Goal: Task Accomplishment & Management: Manage account settings

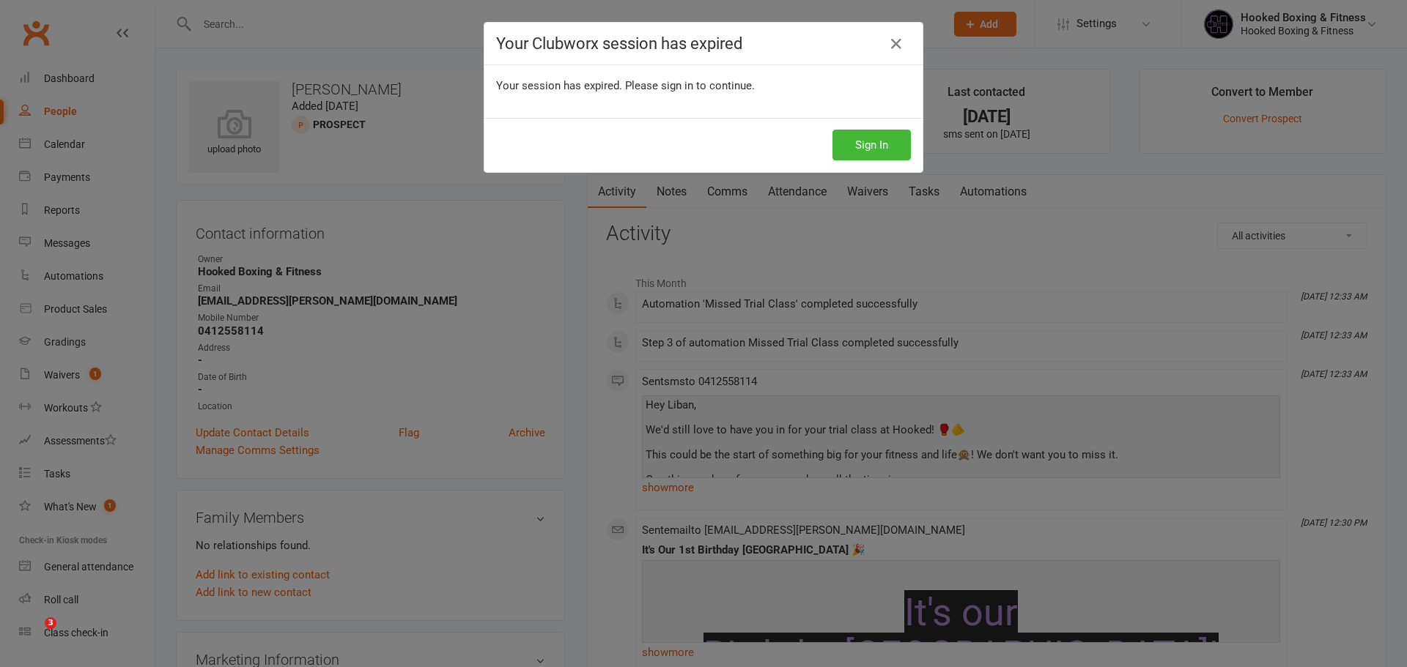
scroll to position [73, 0]
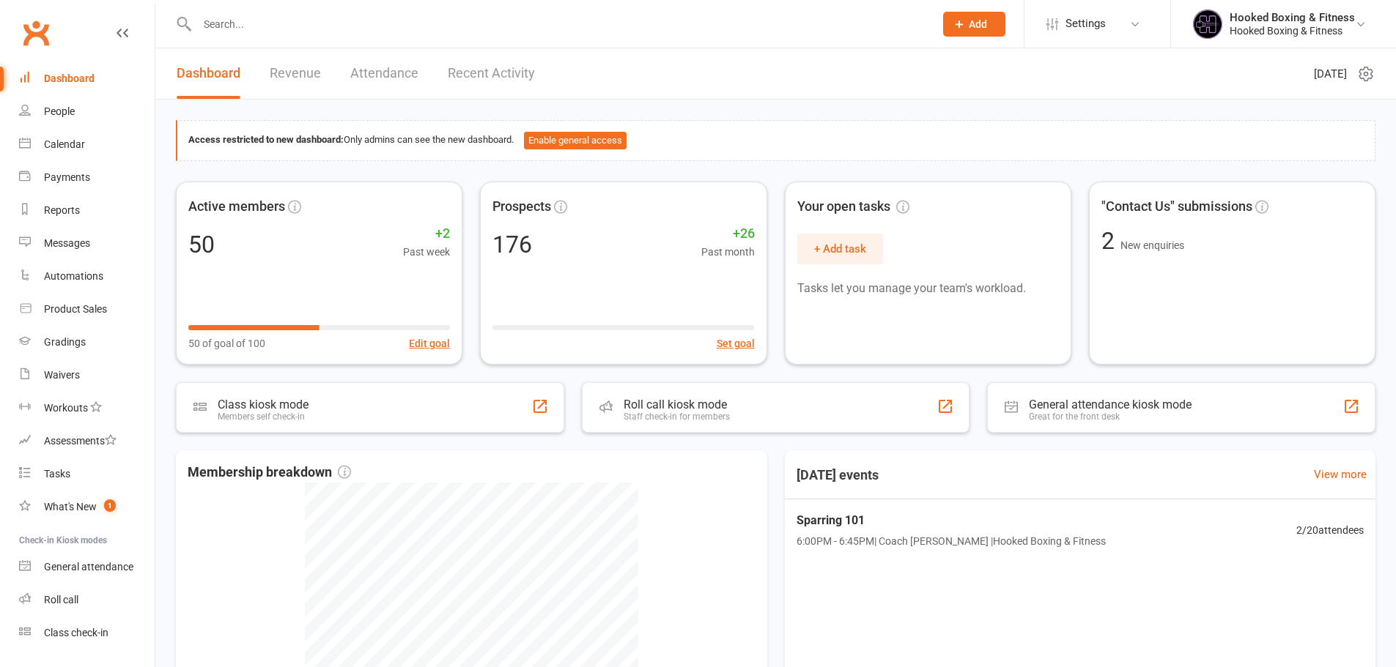
click at [296, 15] on input "text" at bounding box center [558, 24] width 731 height 21
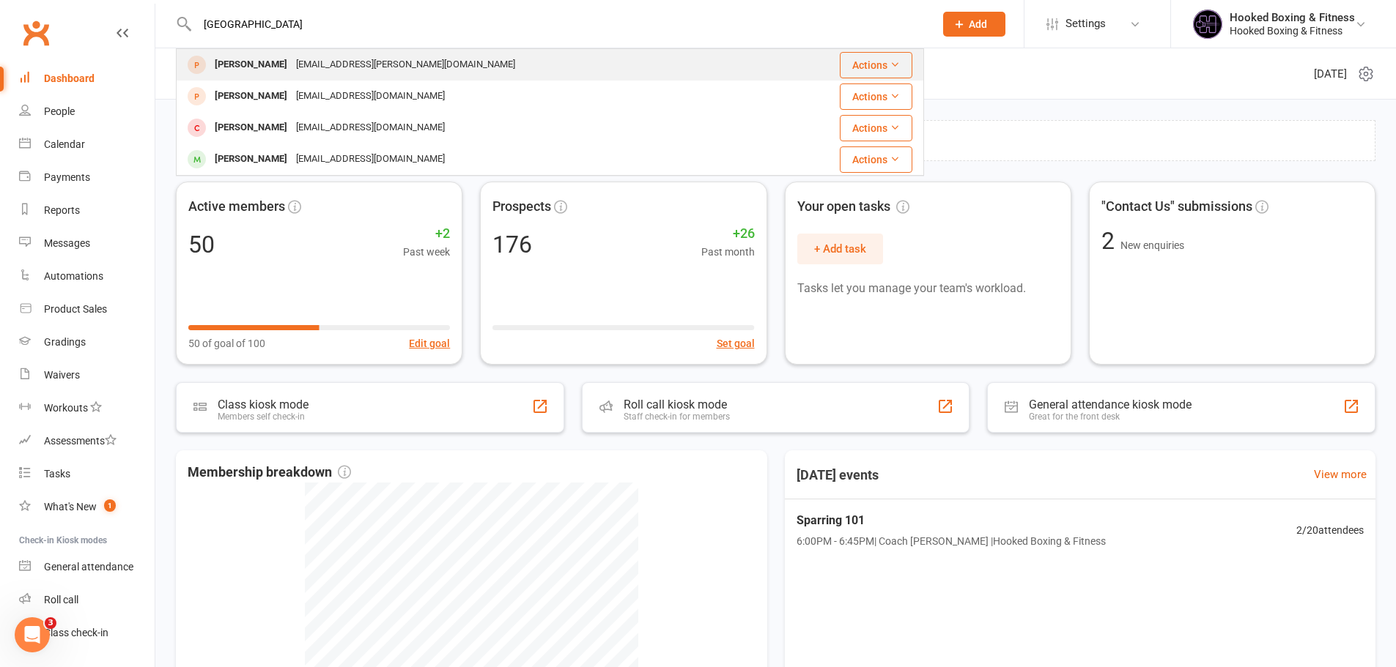
type input "[GEOGRAPHIC_DATA]"
click at [327, 70] on div "[EMAIL_ADDRESS][PERSON_NAME][DOMAIN_NAME]" at bounding box center [406, 64] width 228 height 21
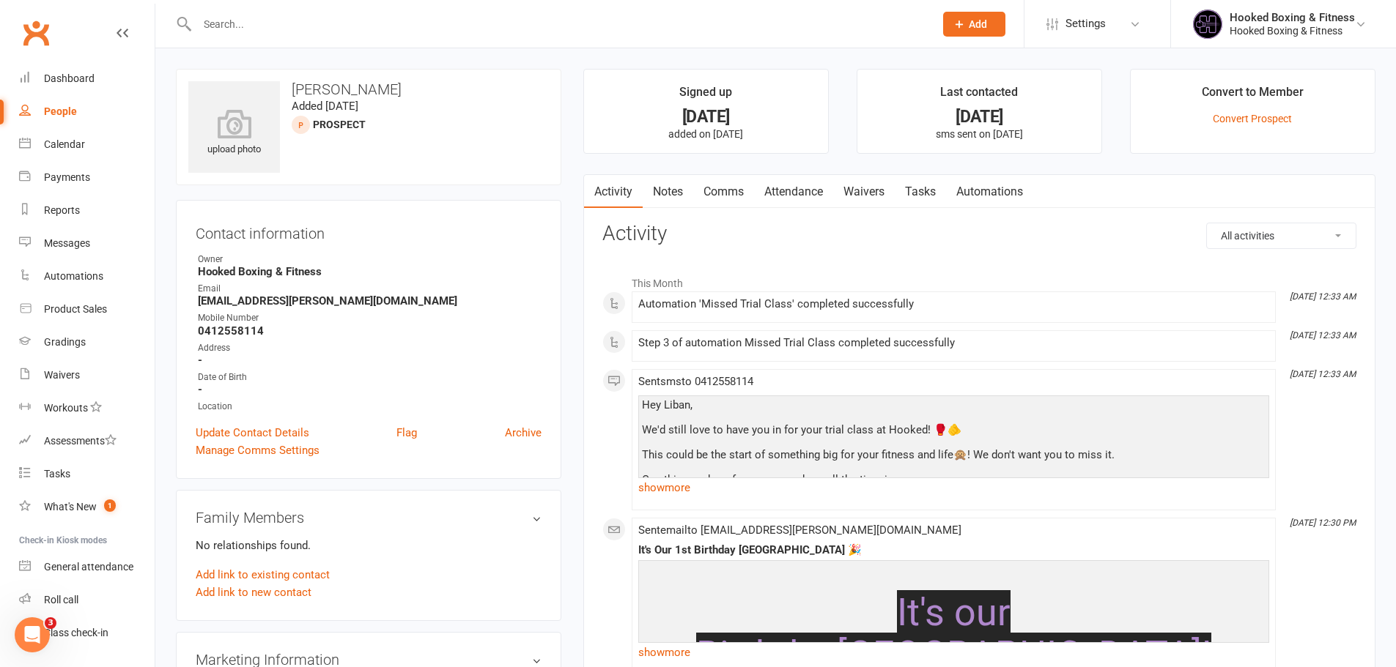
click at [355, 26] on input "text" at bounding box center [558, 24] width 731 height 21
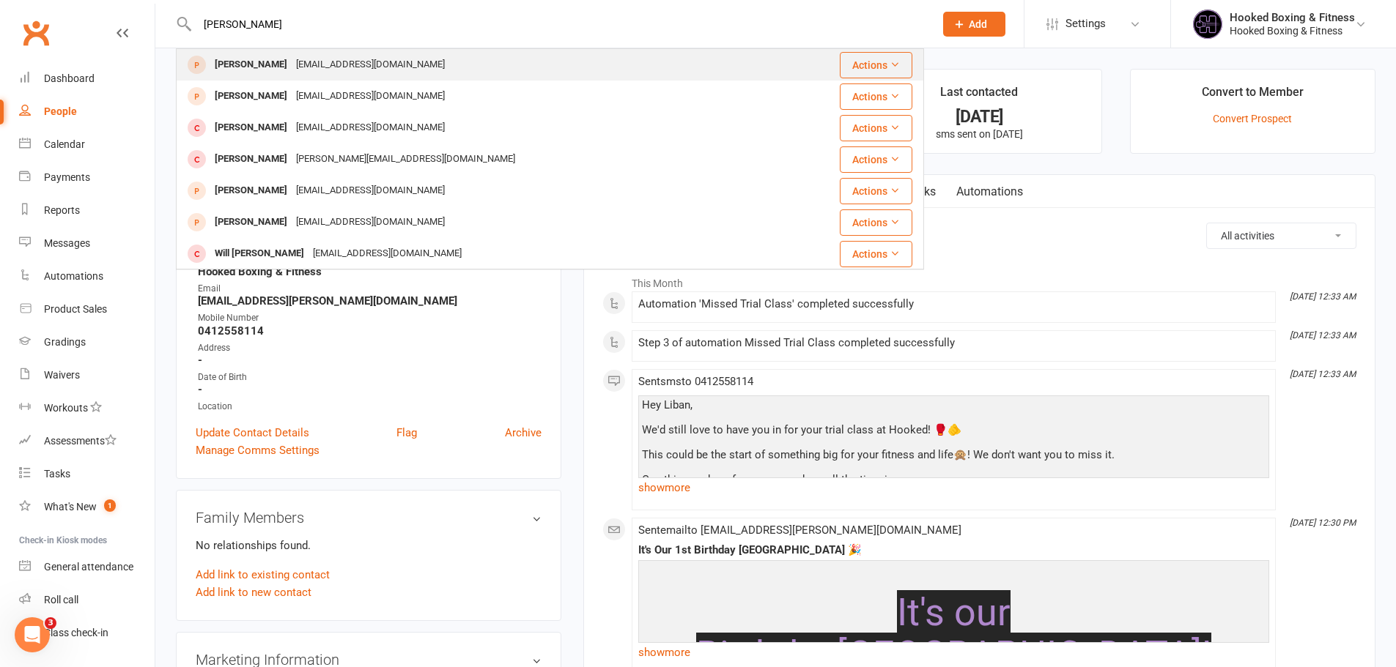
type input "[PERSON_NAME]"
click at [268, 66] on div "[PERSON_NAME]" at bounding box center [250, 64] width 81 height 21
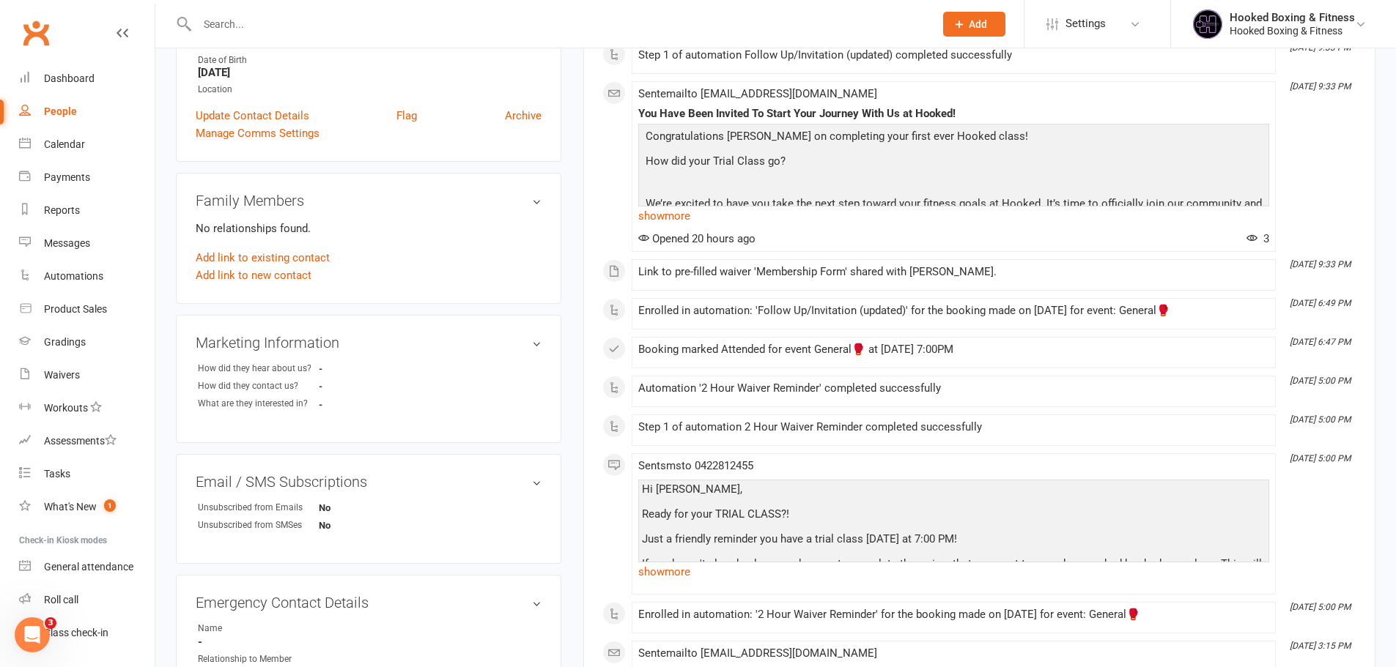
scroll to position [220, 0]
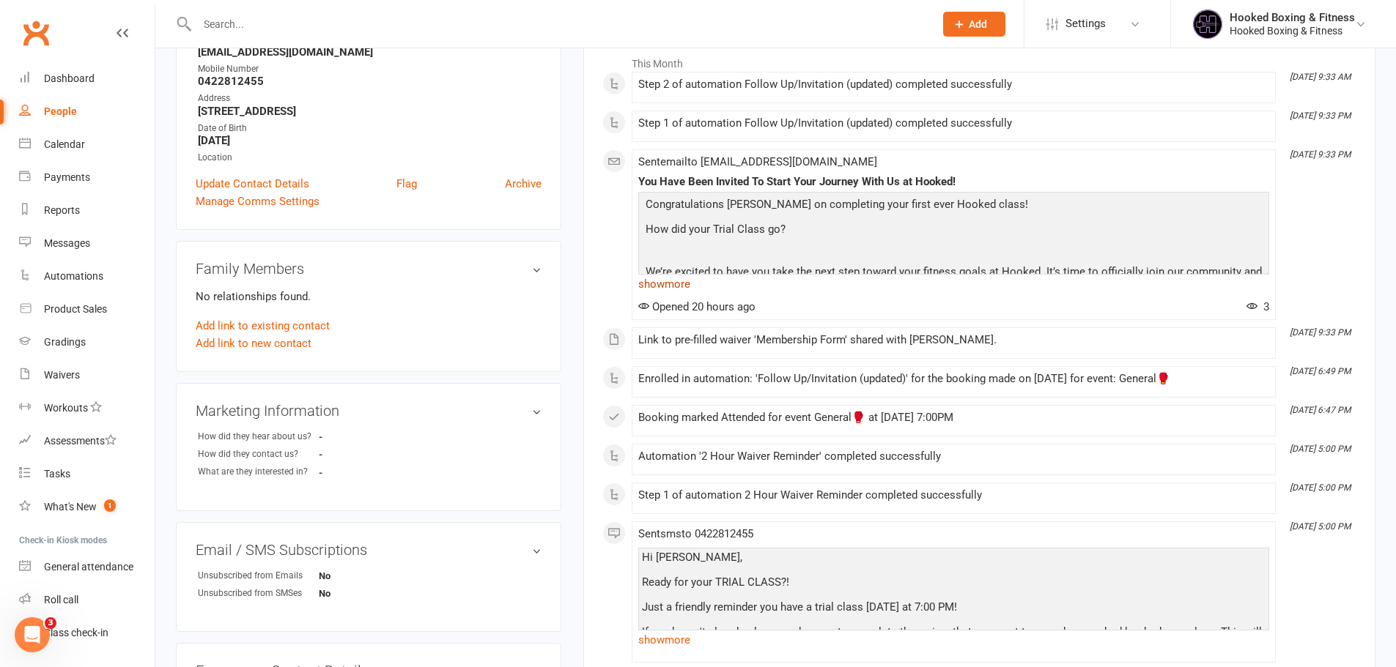
click at [652, 289] on link "show more" at bounding box center [953, 284] width 631 height 21
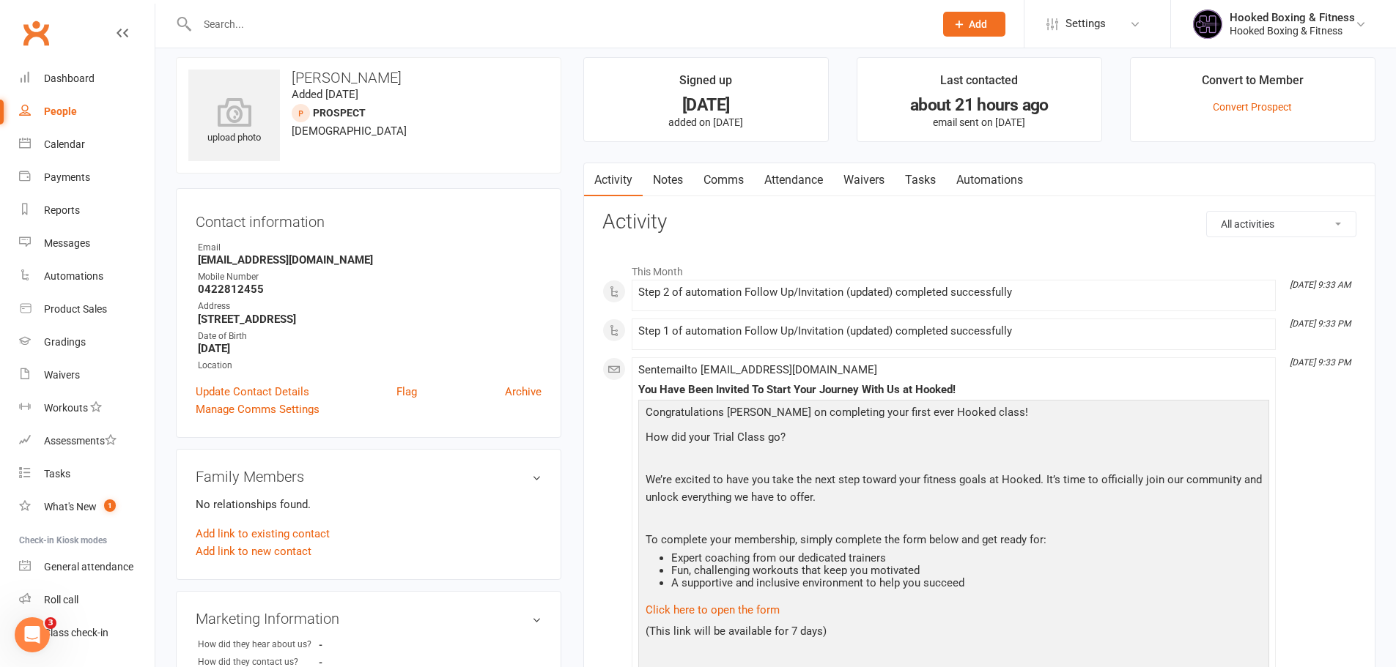
scroll to position [0, 0]
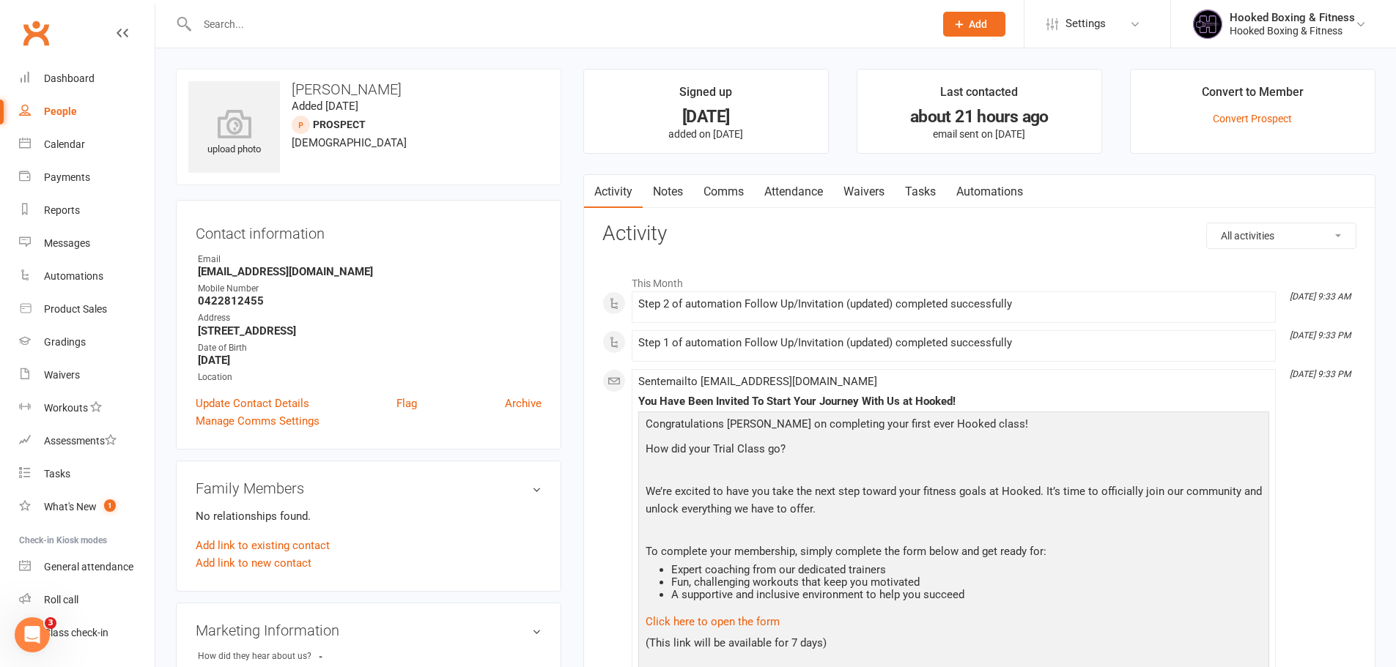
click at [674, 199] on link "Notes" at bounding box center [667, 192] width 51 height 34
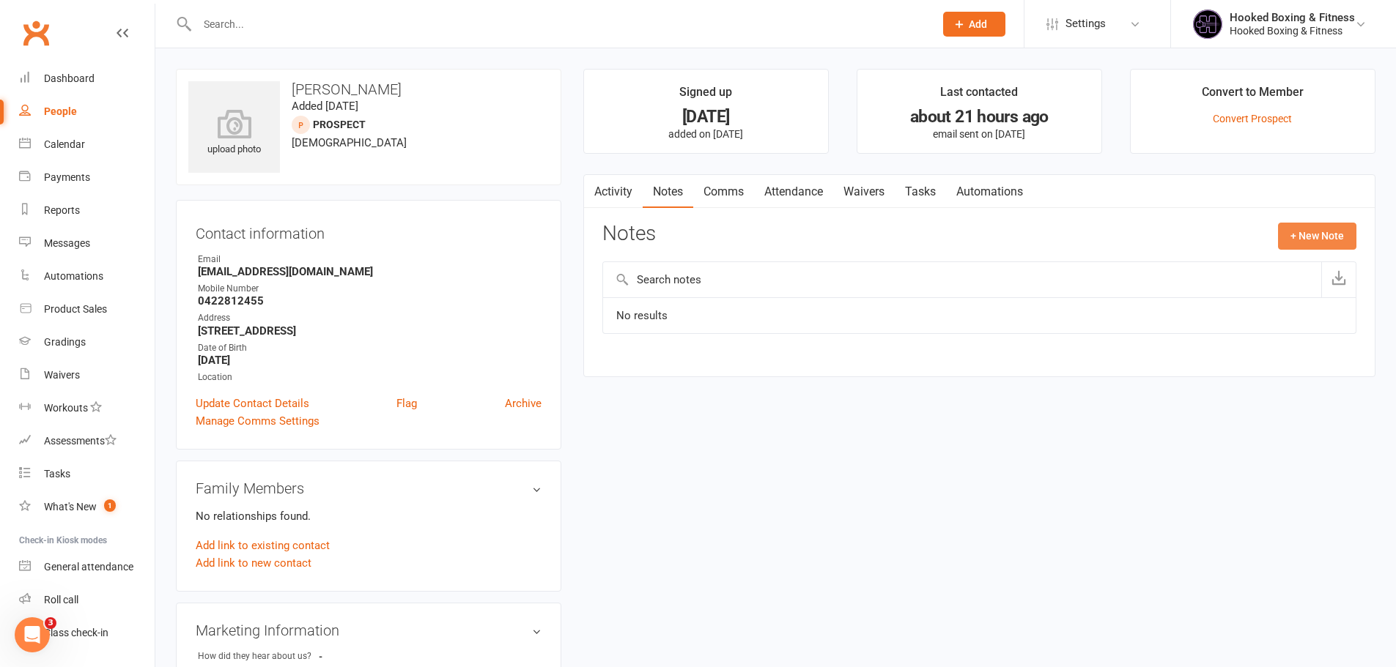
click at [1306, 242] on button "+ New Note" at bounding box center [1317, 236] width 78 height 26
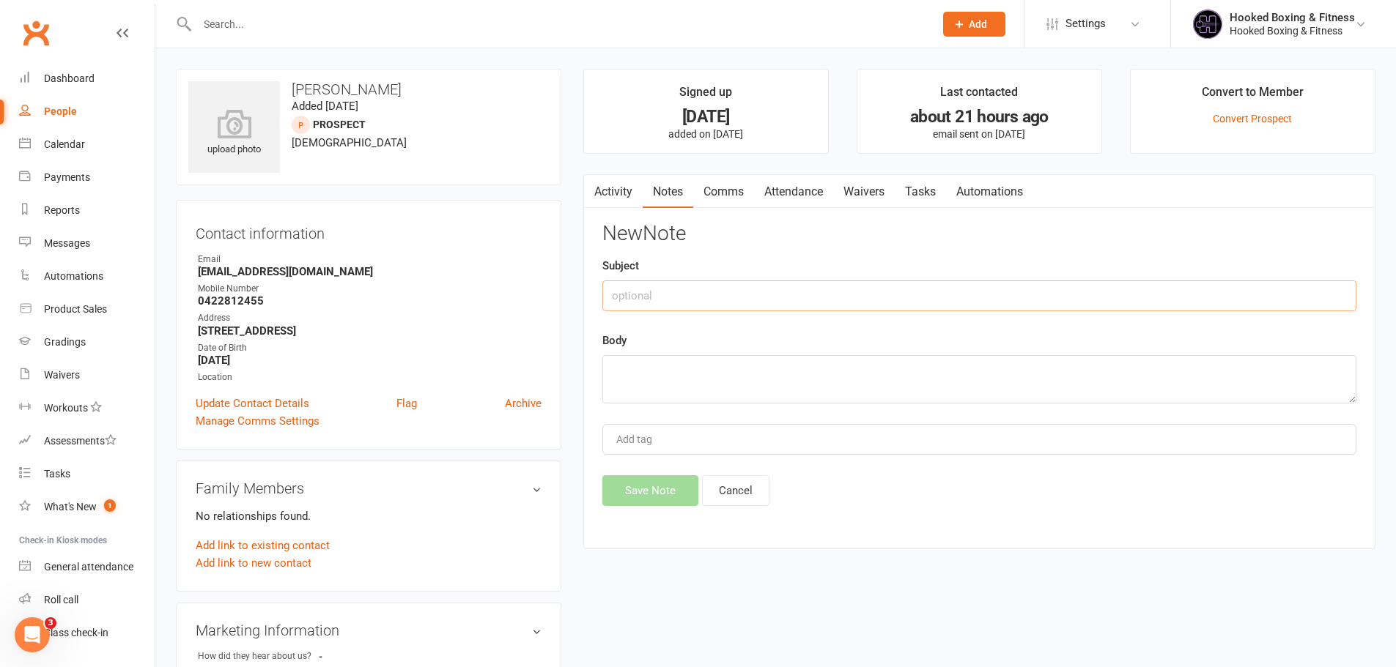
click at [771, 303] on input "text" at bounding box center [979, 296] width 754 height 31
type input "Follow Up"
click at [793, 370] on textarea at bounding box center [979, 379] width 754 height 48
click at [749, 497] on button "Cancel" at bounding box center [735, 490] width 67 height 31
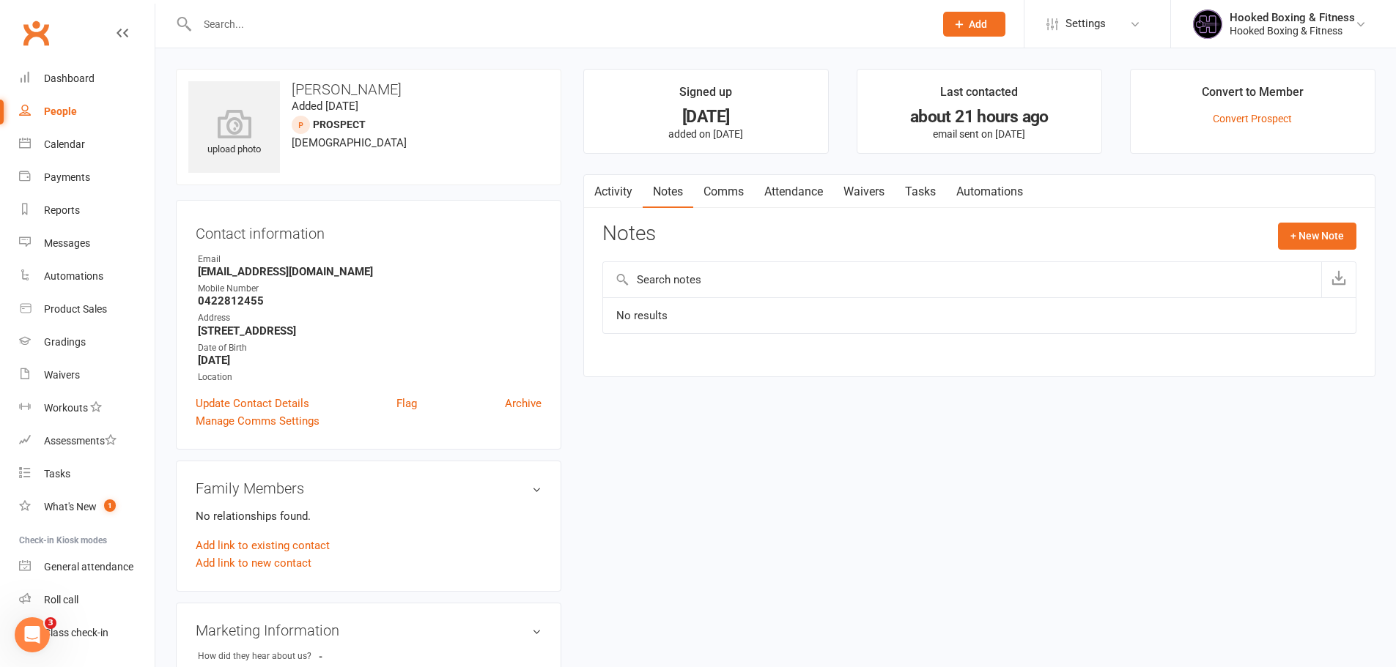
click at [862, 192] on link "Waivers" at bounding box center [864, 192] width 62 height 34
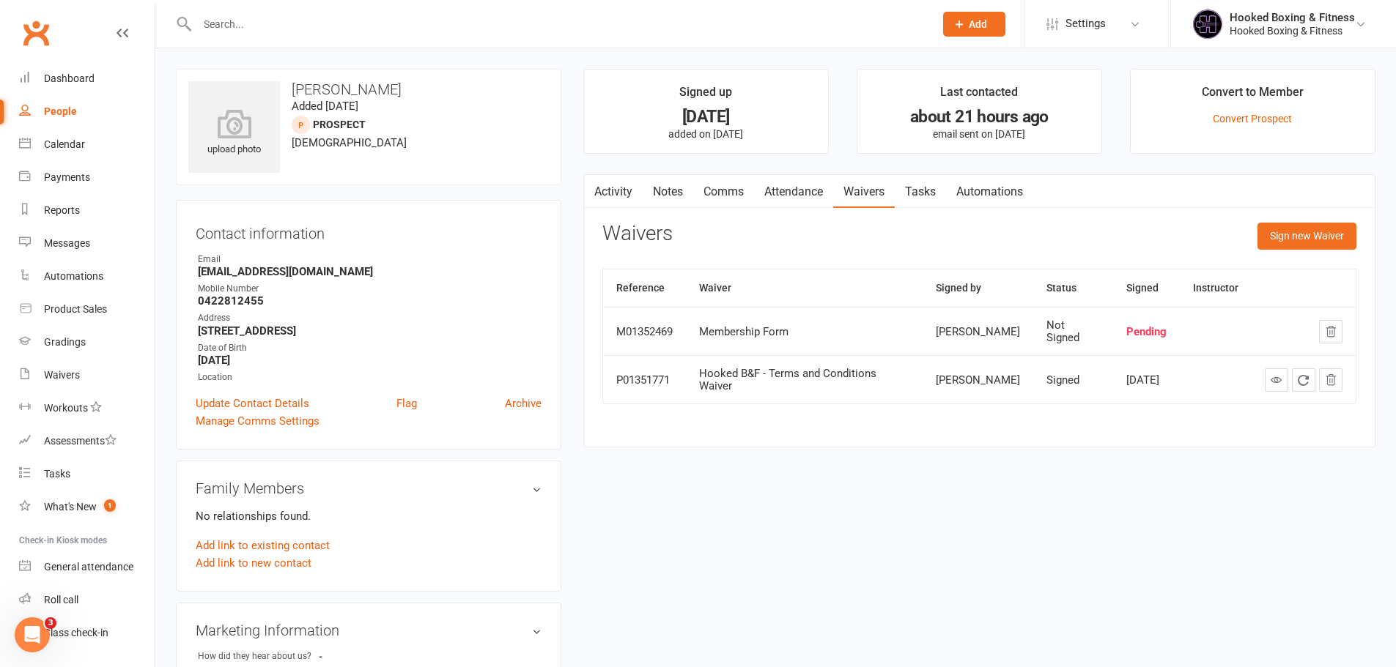
click at [618, 194] on link "Activity" at bounding box center [613, 192] width 59 height 34
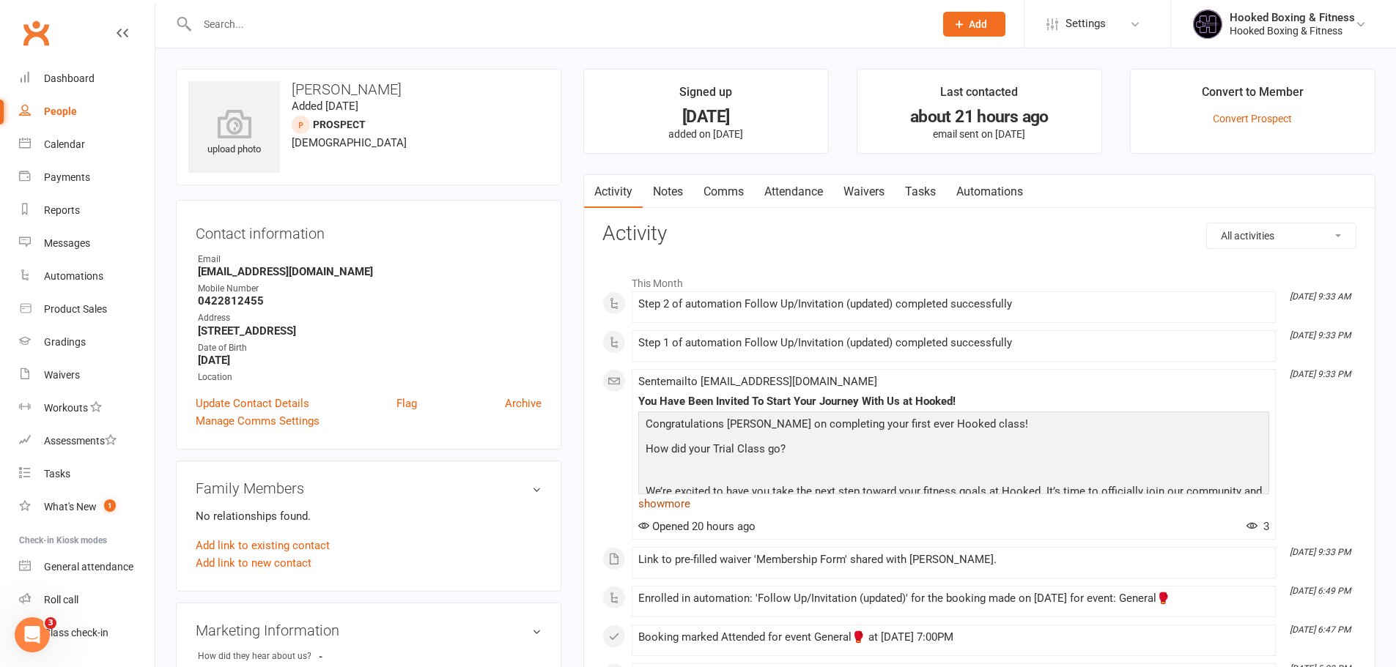
click at [686, 505] on link "show more" at bounding box center [953, 504] width 631 height 21
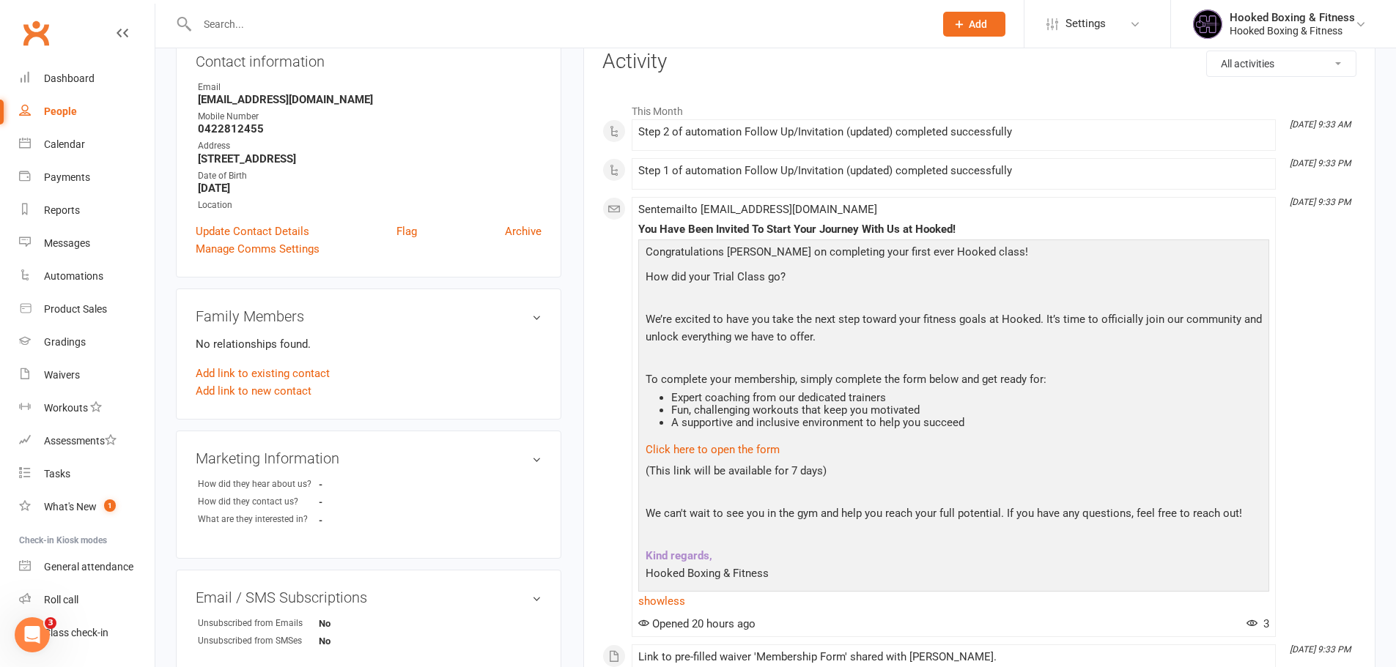
scroll to position [147, 0]
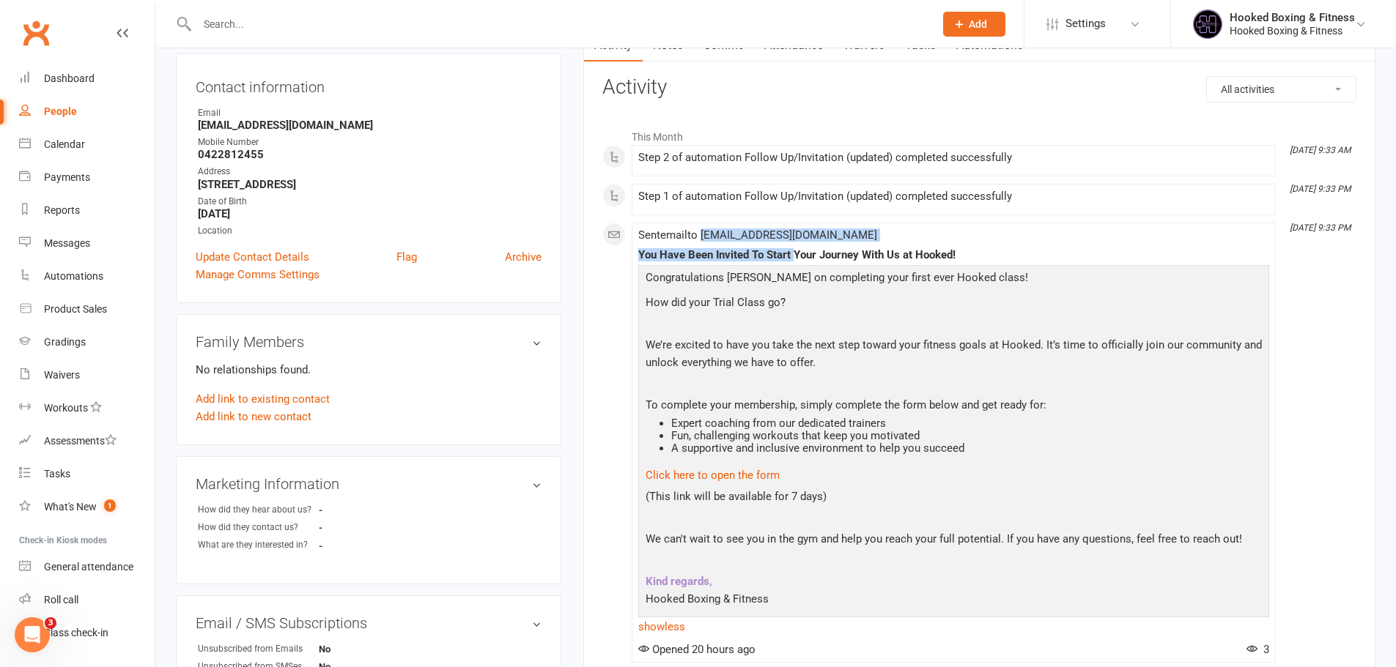
drag, startPoint x: 703, startPoint y: 238, endPoint x: 796, endPoint y: 242, distance: 93.1
click at [795, 242] on div "Sent email to [EMAIL_ADDRESS][DOMAIN_NAME] You Have Been Invited To Start Your …" at bounding box center [953, 442] width 631 height 427
click at [827, 242] on div "Sent email to [EMAIL_ADDRESS][DOMAIN_NAME] You Have Been Invited To Start Your …" at bounding box center [953, 442] width 631 height 427
drag, startPoint x: 637, startPoint y: 254, endPoint x: 1061, endPoint y: 256, distance: 423.4
click at [1061, 256] on div "You Have Been Invited To Start Your Journey With Us at Hooked!" at bounding box center [953, 255] width 631 height 12
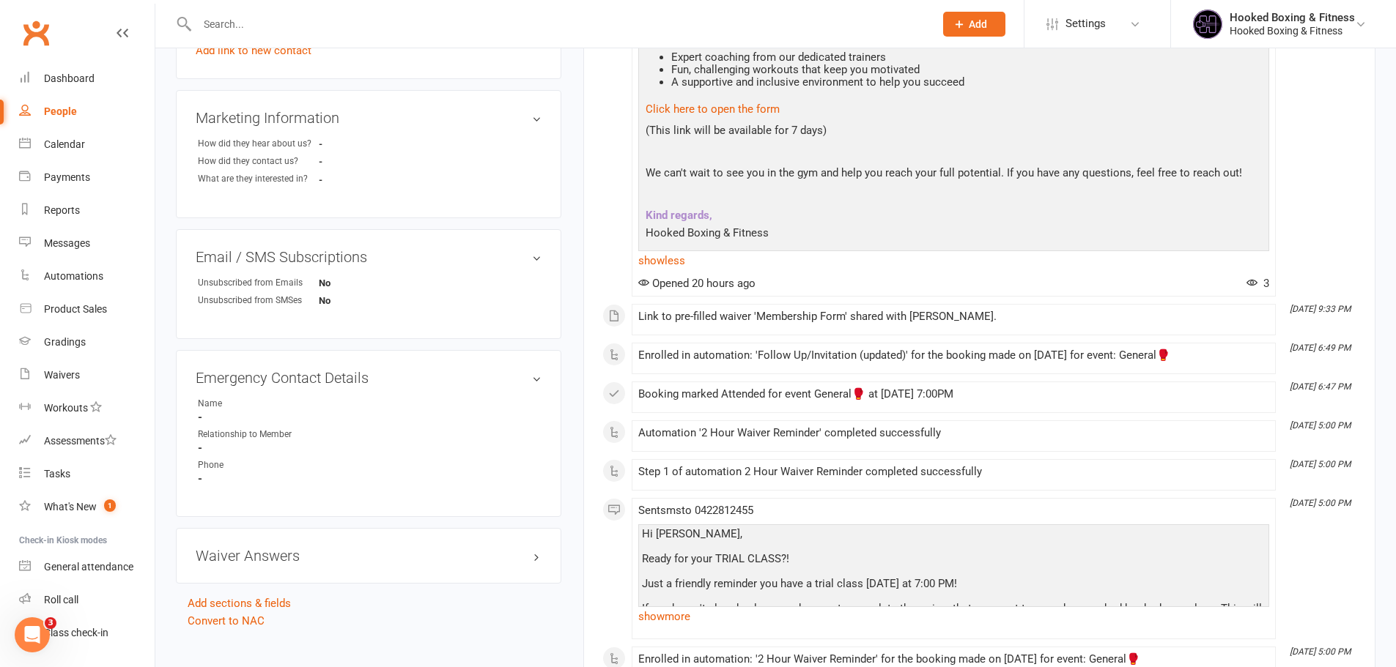
scroll to position [293, 0]
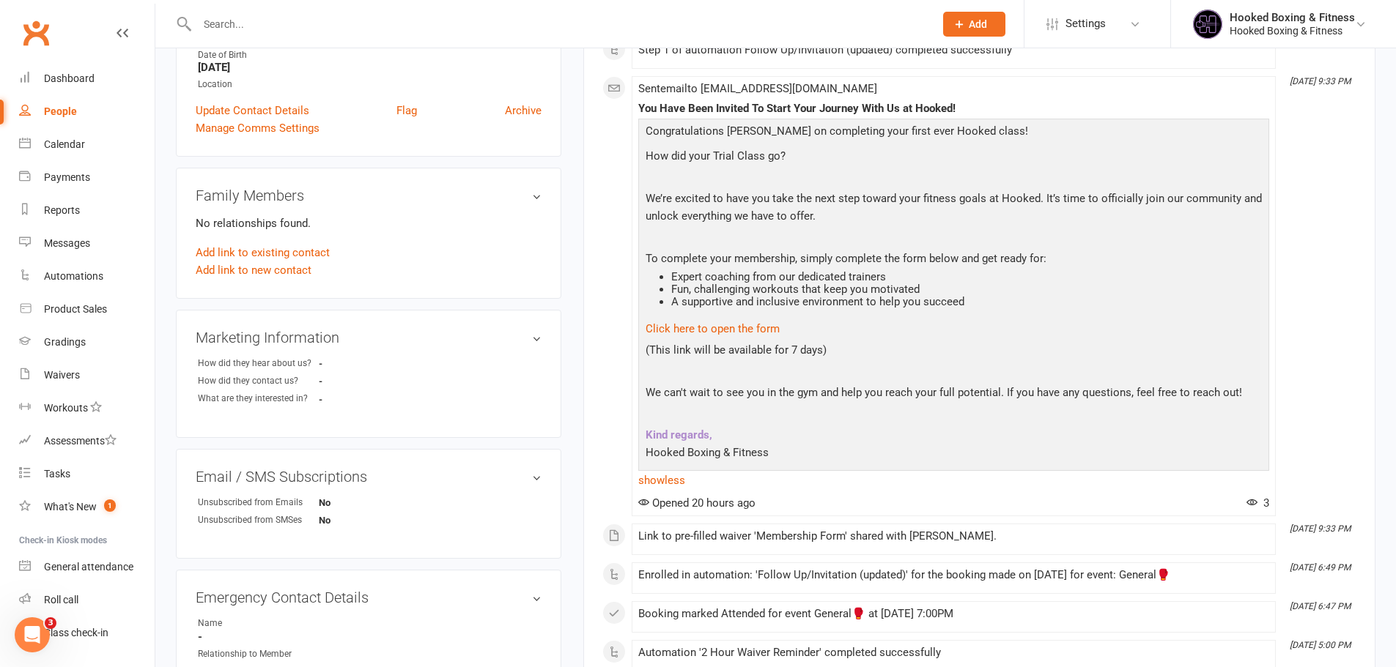
click at [834, 350] on p "(This link will be available for 7 days)" at bounding box center [953, 351] width 623 height 21
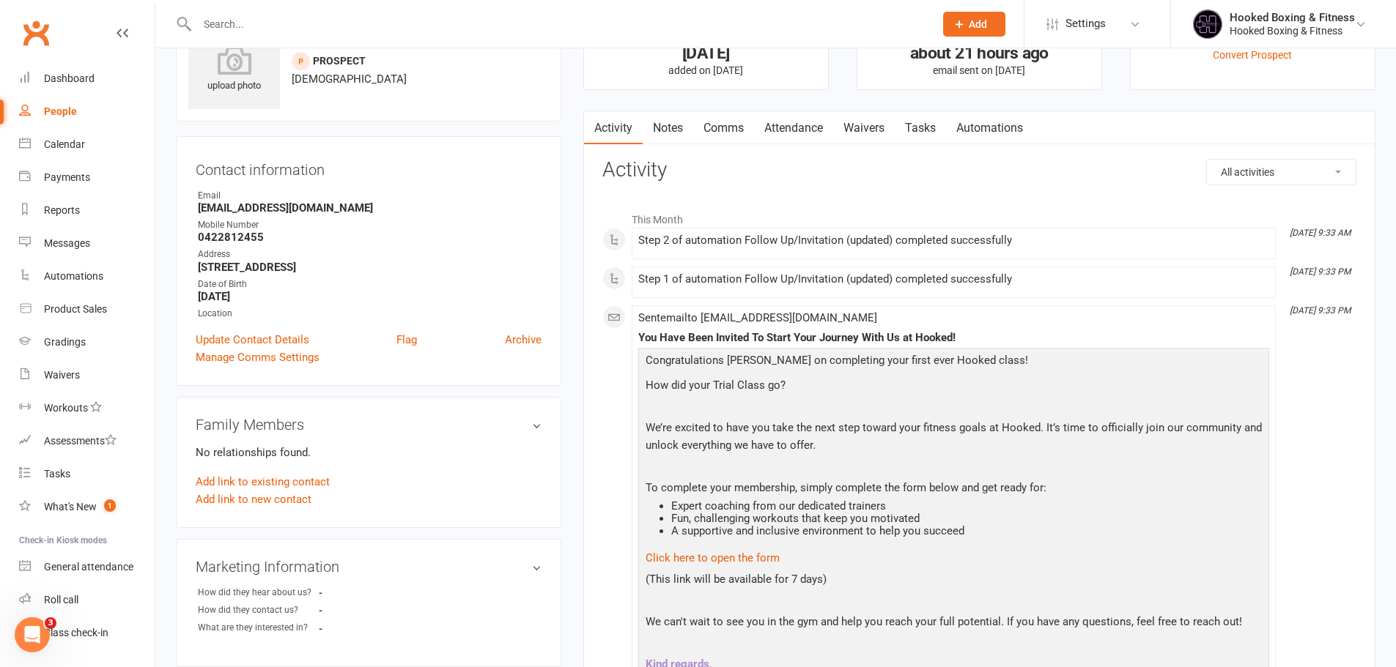
scroll to position [0, 0]
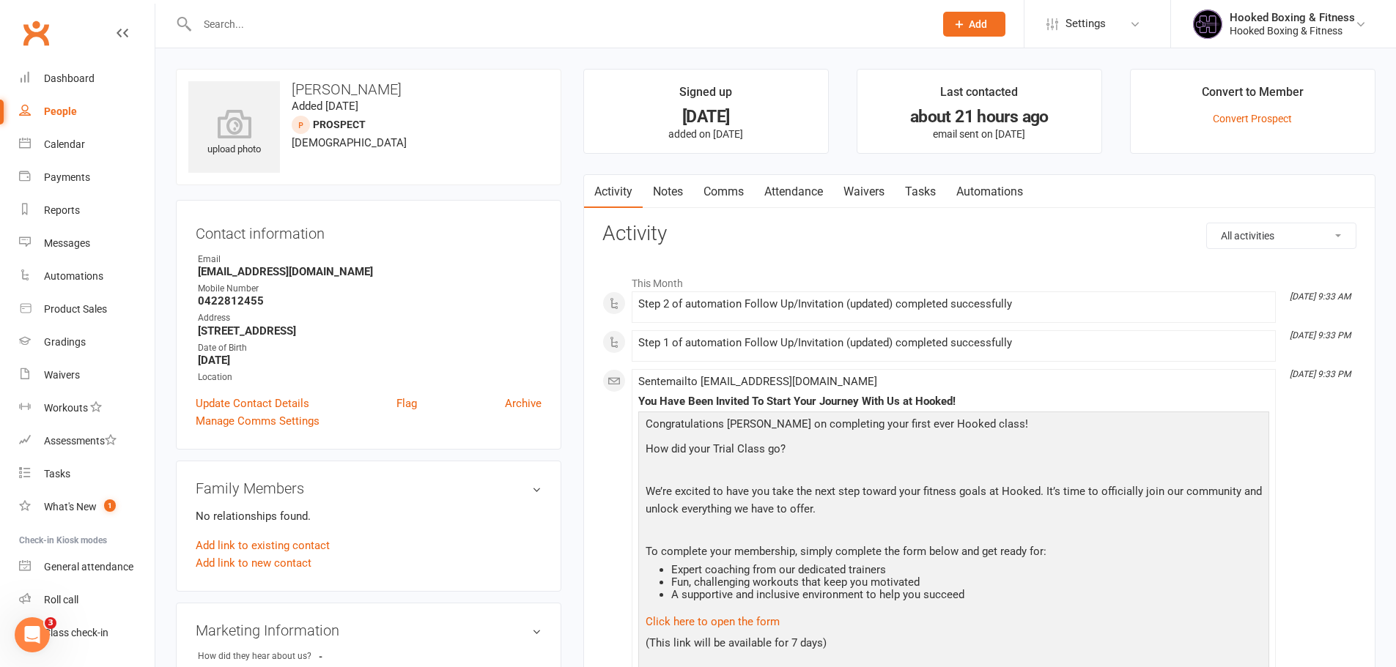
click at [681, 196] on link "Notes" at bounding box center [667, 192] width 51 height 34
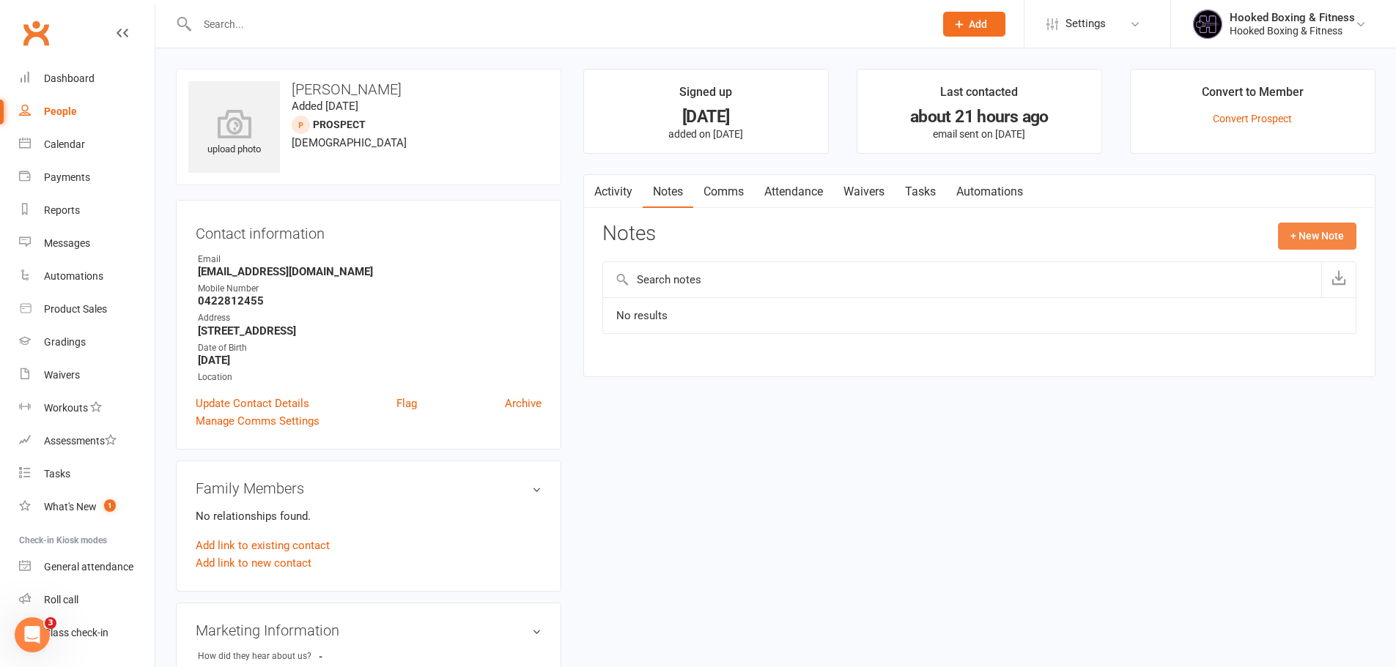
click at [1333, 243] on button "+ New Note" at bounding box center [1317, 236] width 78 height 26
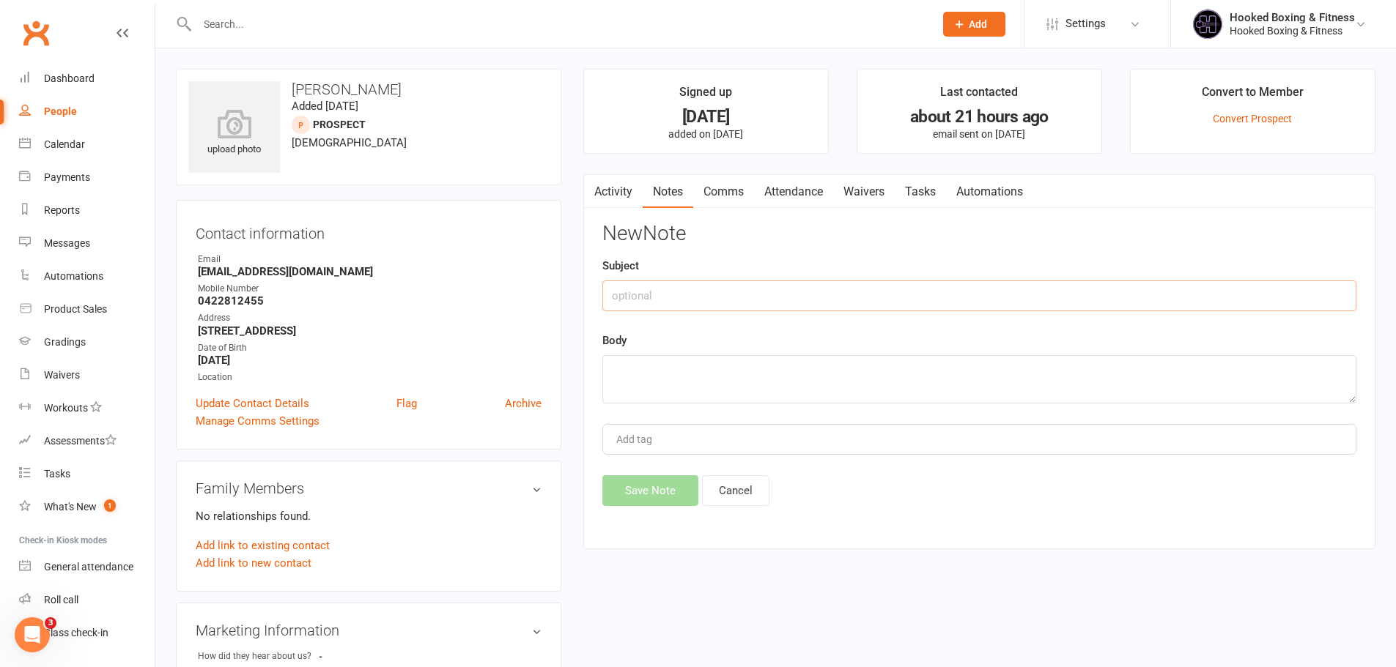
drag, startPoint x: 1113, startPoint y: 295, endPoint x: 1108, endPoint y: 284, distance: 12.8
click at [1112, 294] on input "text" at bounding box center [979, 296] width 754 height 31
type input "Follow Up CaLL"
type textarea "E"
type textarea "Will sign up online"
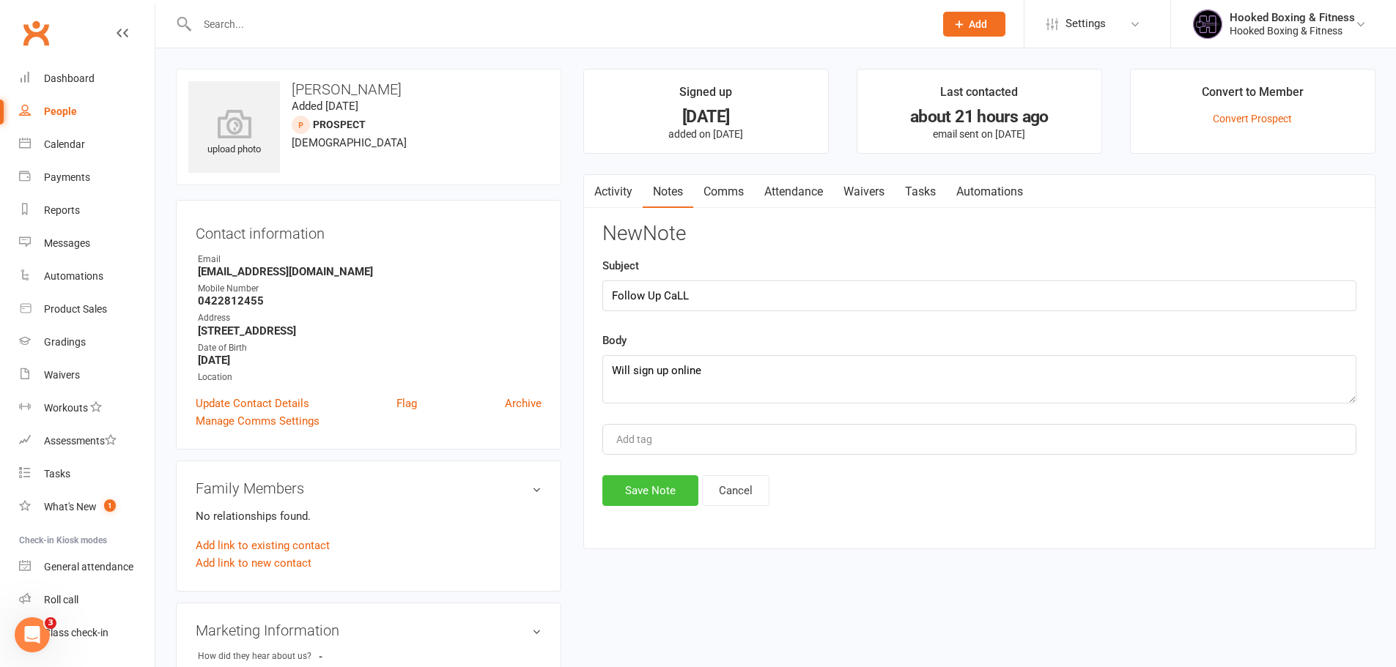
click at [640, 488] on button "Save Note" at bounding box center [650, 490] width 96 height 31
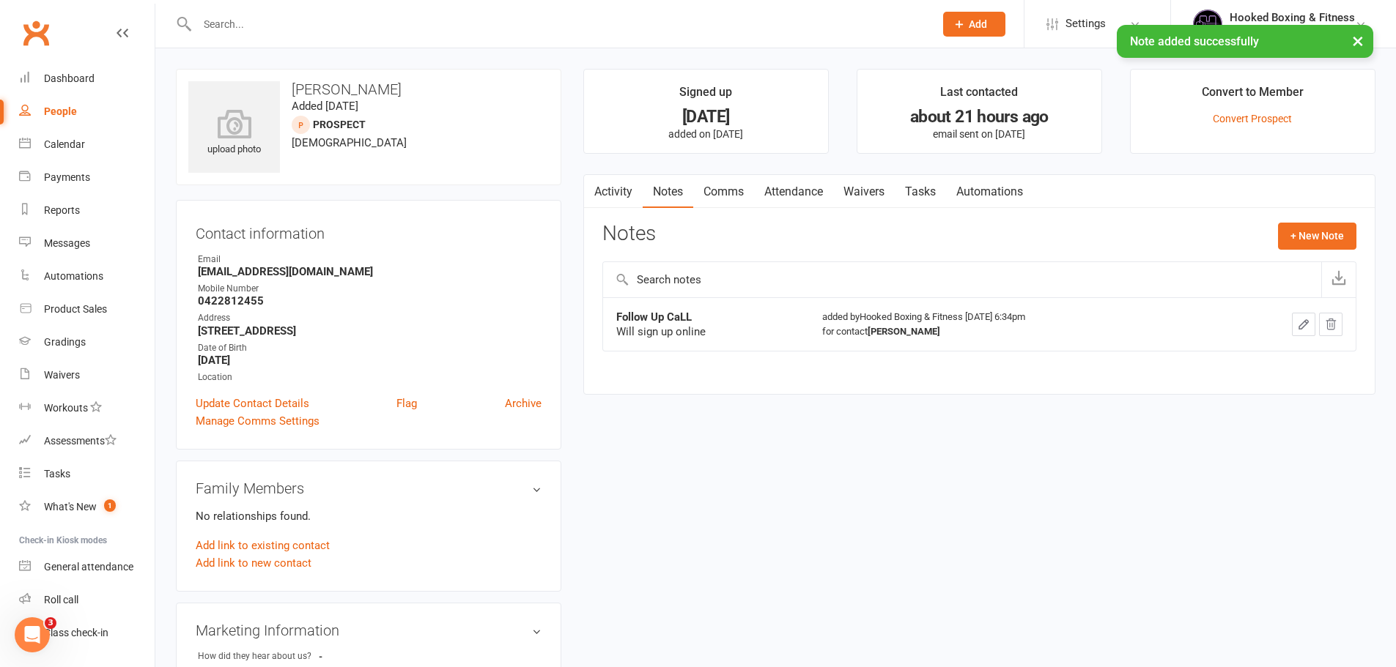
click at [448, 25] on div "× Note added successfully" at bounding box center [688, 25] width 1377 height 0
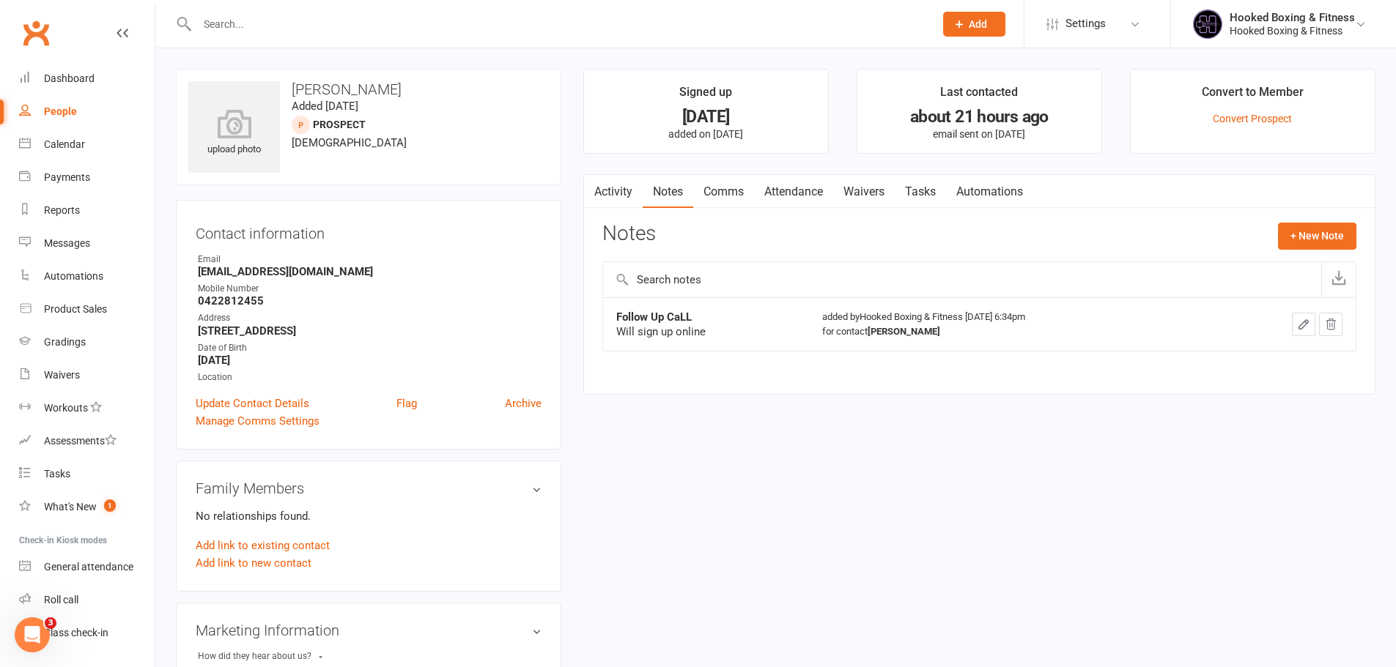
click at [448, 25] on input "text" at bounding box center [558, 24] width 731 height 21
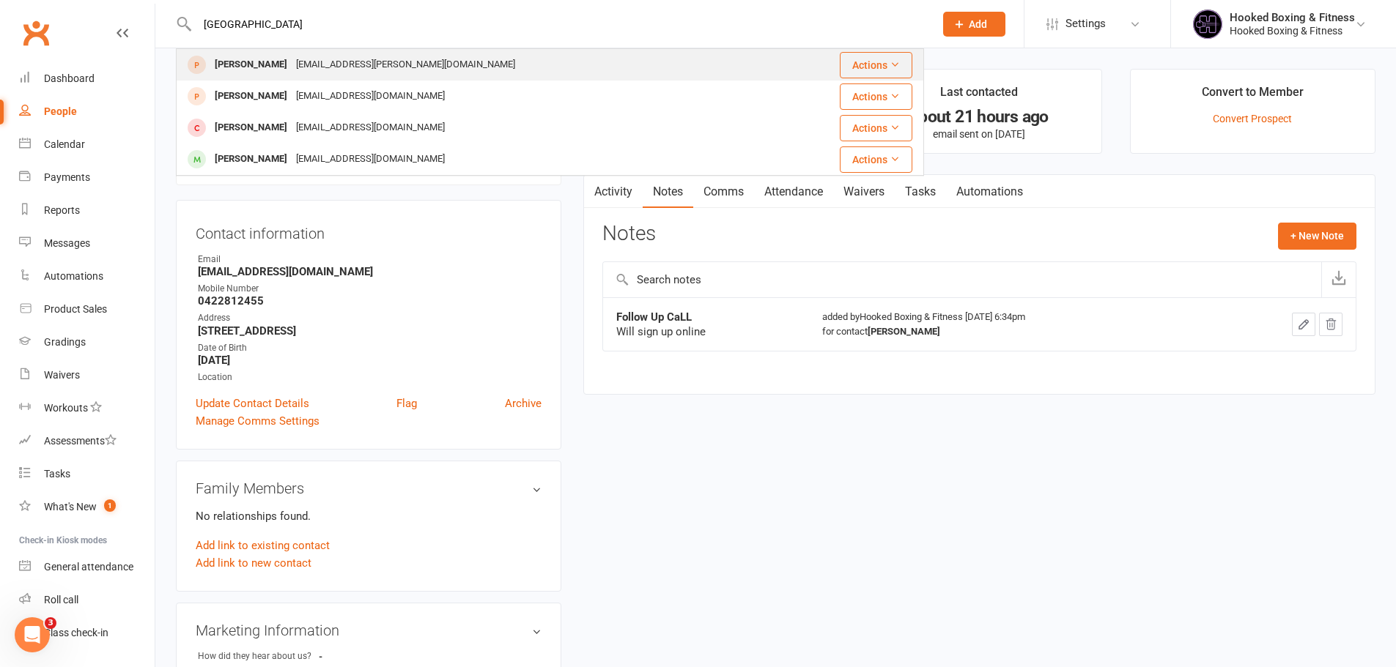
type input "[GEOGRAPHIC_DATA]"
click at [421, 56] on div "Liban Yusuf [EMAIL_ADDRESS][PERSON_NAME][DOMAIN_NAME]" at bounding box center [477, 65] width 600 height 30
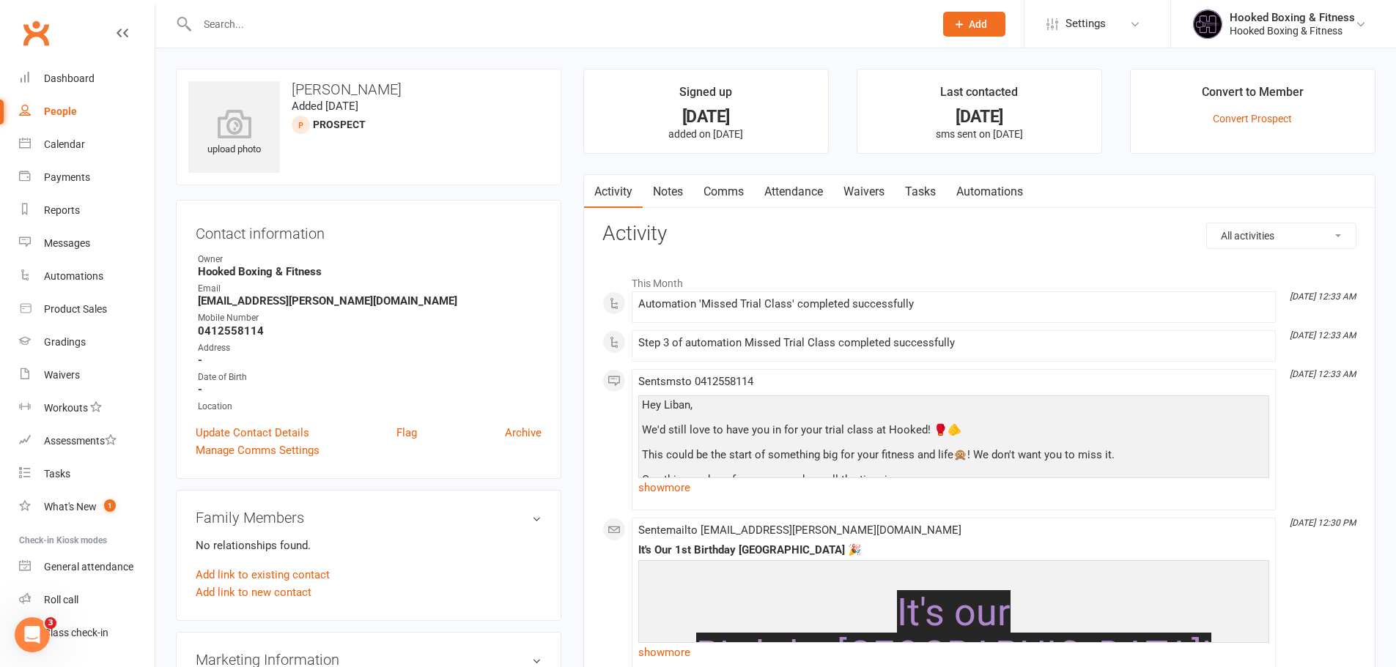
click at [442, 10] on div at bounding box center [550, 24] width 748 height 48
click at [445, 21] on input "text" at bounding box center [558, 24] width 731 height 21
paste input "[PERSON_NAME]"
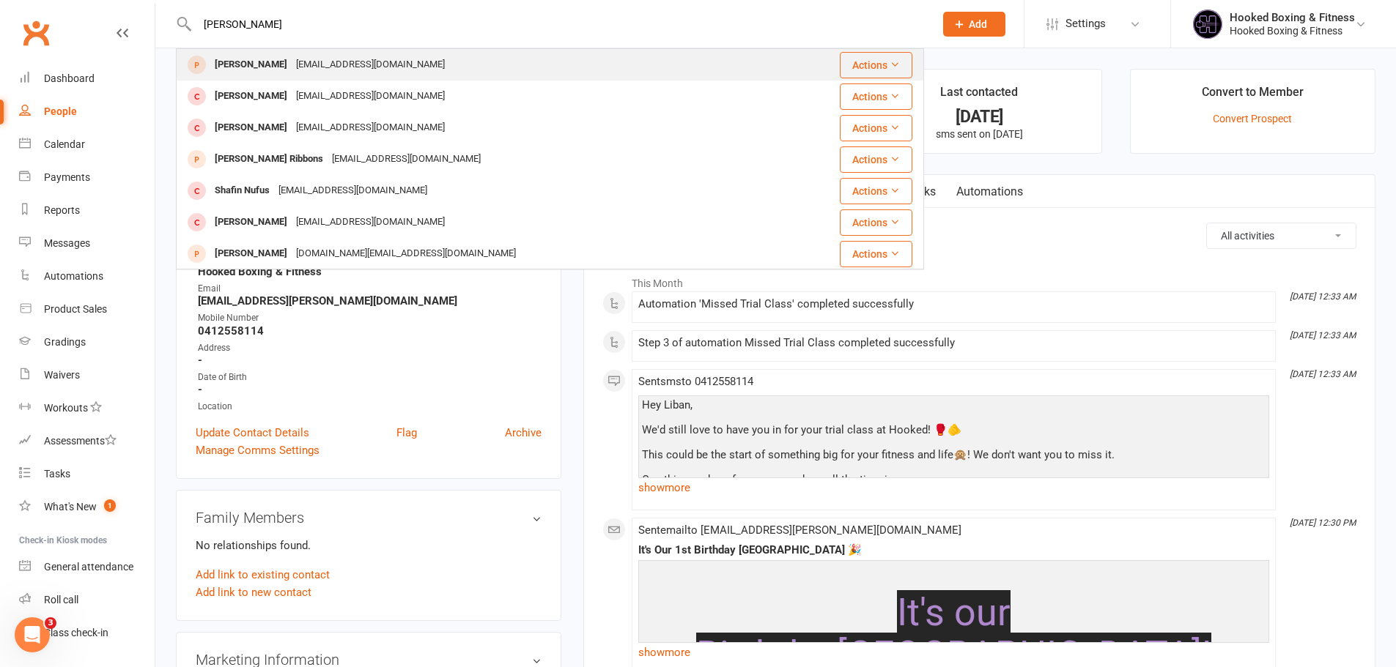
type input "[PERSON_NAME]"
click at [470, 59] on div "[PERSON_NAME] [EMAIL_ADDRESS][DOMAIN_NAME]" at bounding box center [495, 65] width 636 height 30
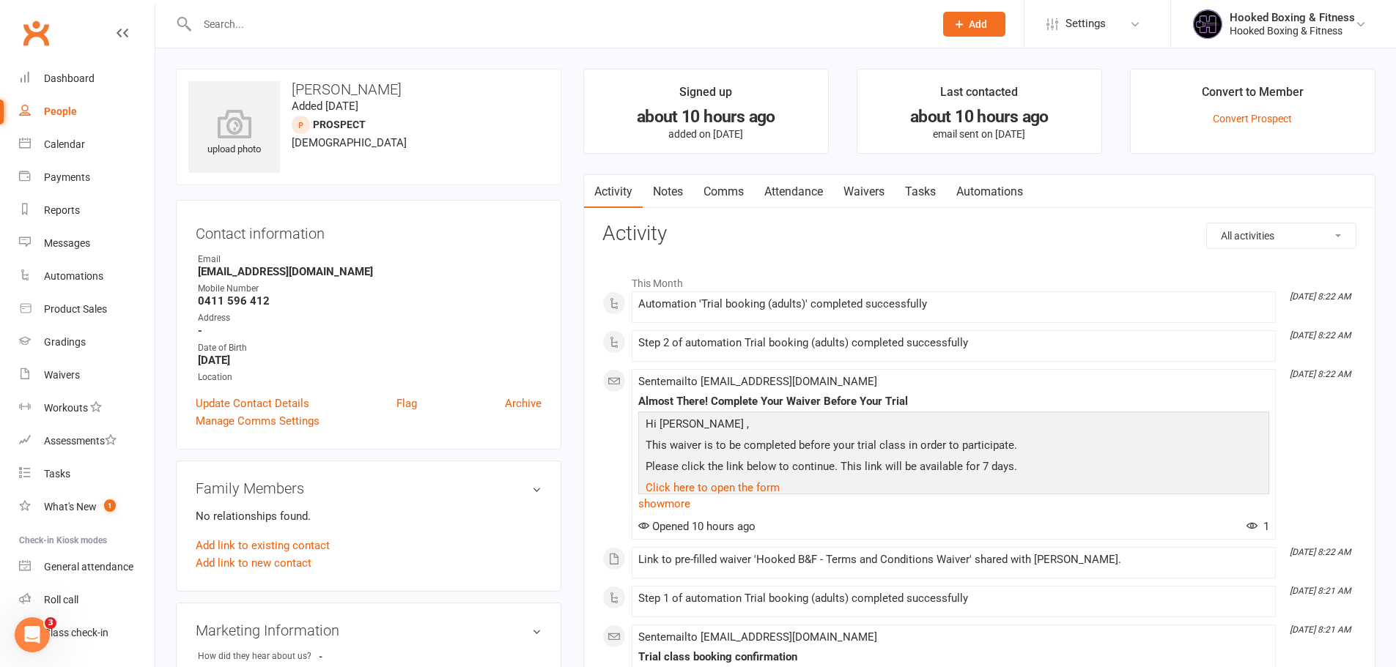
click at [348, 22] on input "text" at bounding box center [558, 24] width 731 height 21
paste input "[PERSON_NAME]"
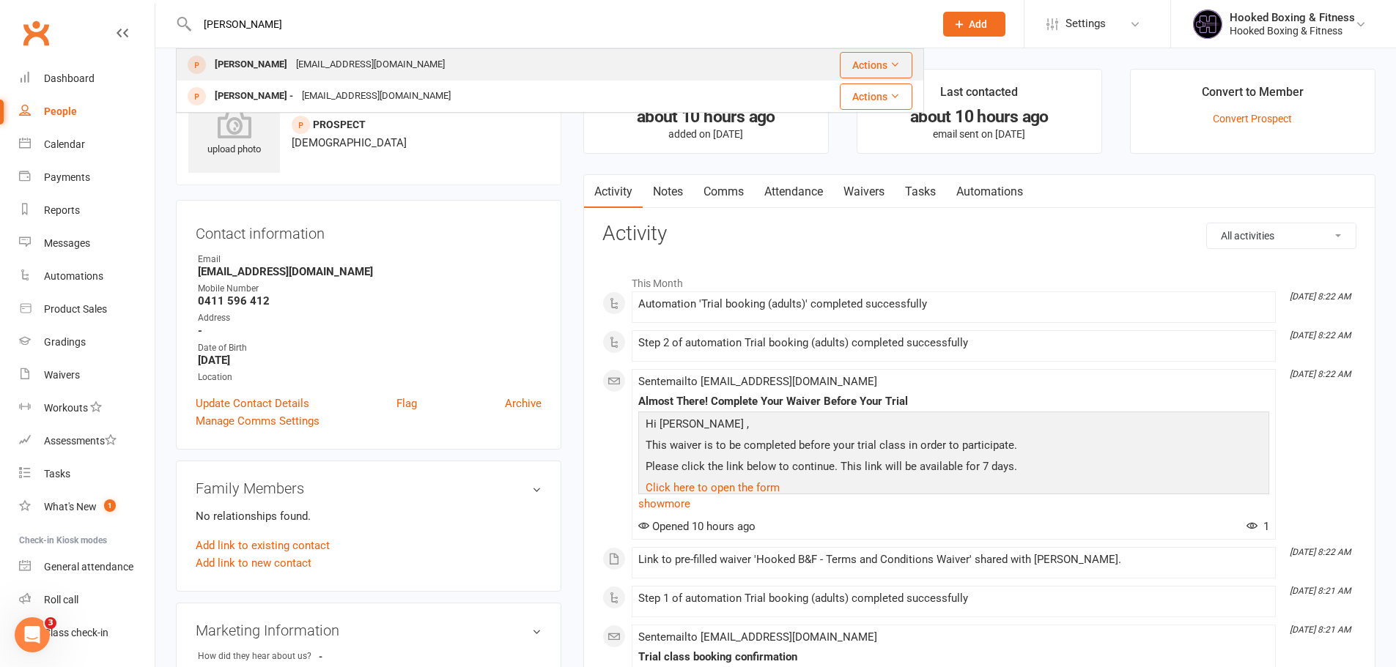
type input "[PERSON_NAME]"
click at [303, 73] on div "[EMAIL_ADDRESS][DOMAIN_NAME]" at bounding box center [371, 64] width 158 height 21
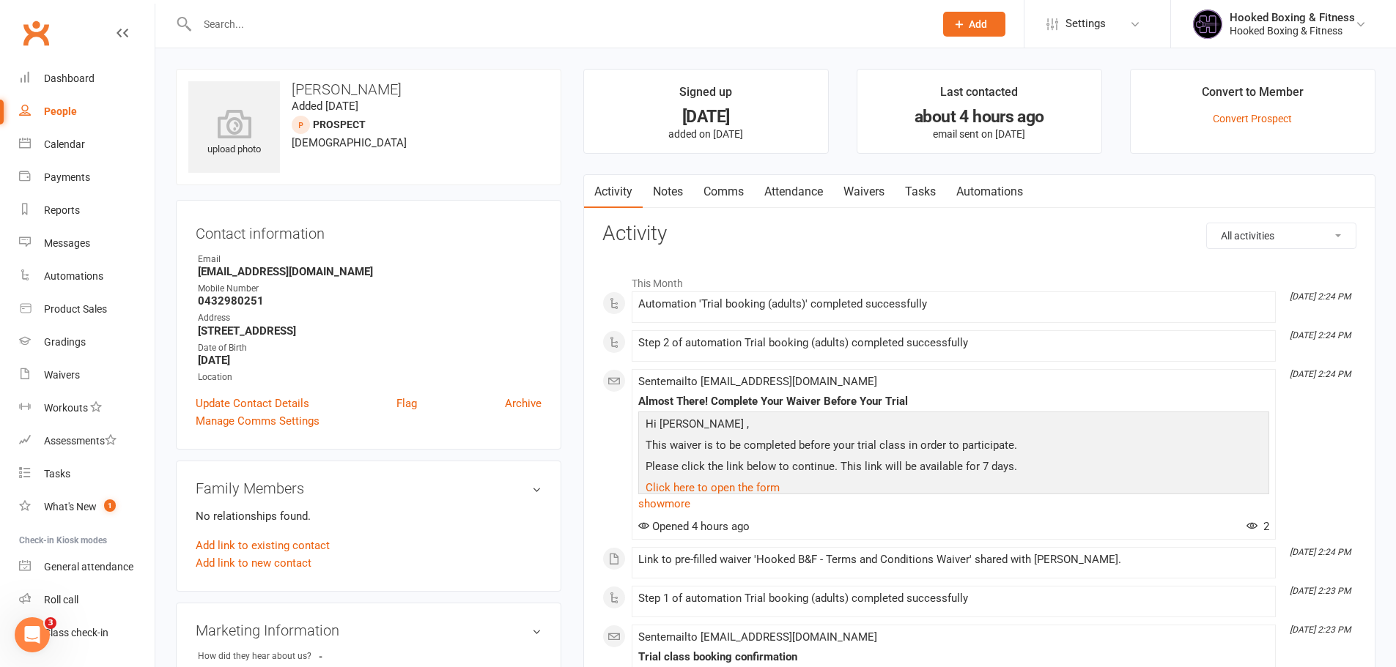
click at [833, 193] on link "Attendance" at bounding box center [793, 192] width 79 height 34
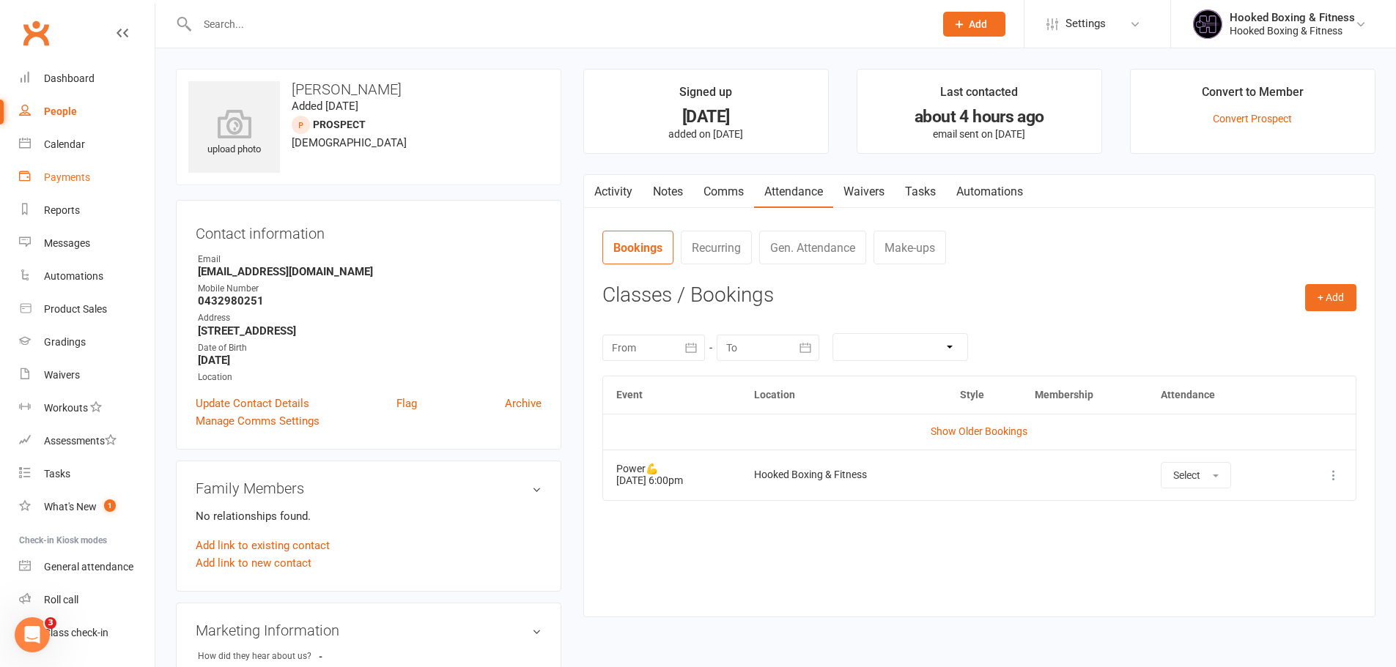
drag, startPoint x: 51, startPoint y: 164, endPoint x: 54, endPoint y: 154, distance: 10.7
click at [51, 164] on link "Payments" at bounding box center [87, 177] width 136 height 33
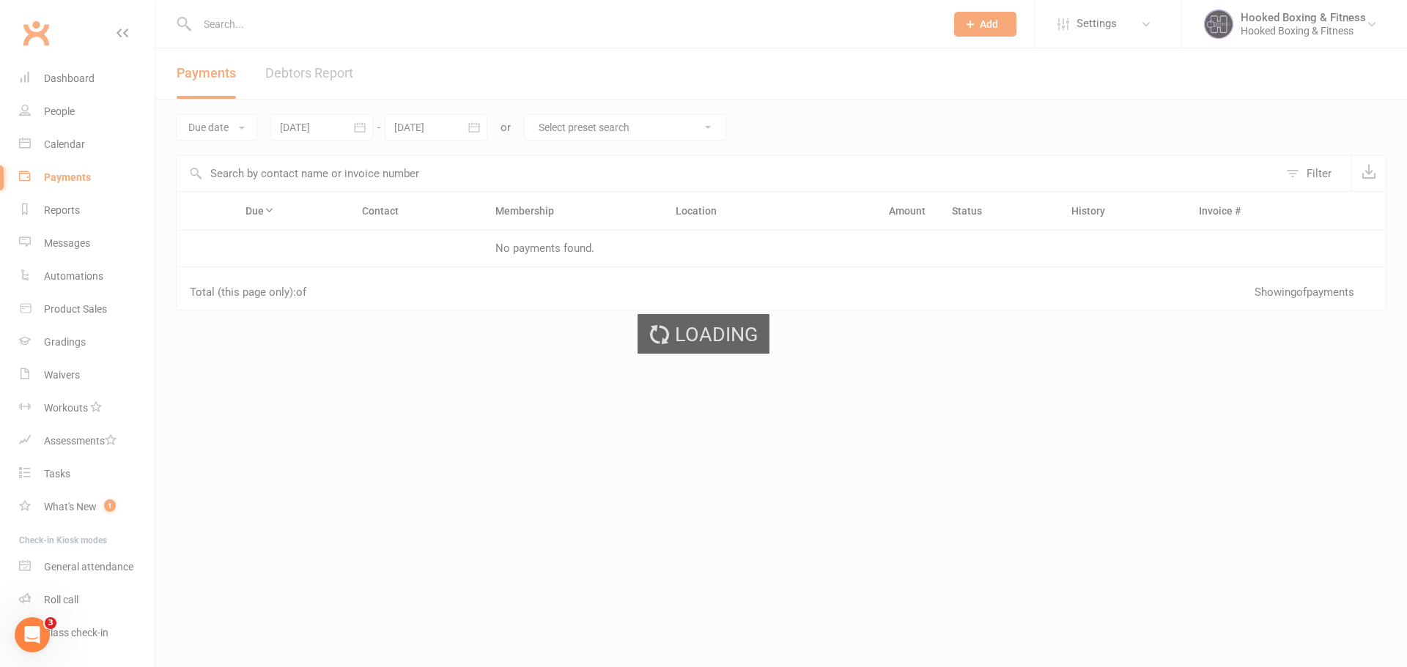
click at [56, 149] on div "Loading" at bounding box center [703, 333] width 1407 height 667
click at [62, 126] on link "People" at bounding box center [87, 111] width 136 height 33
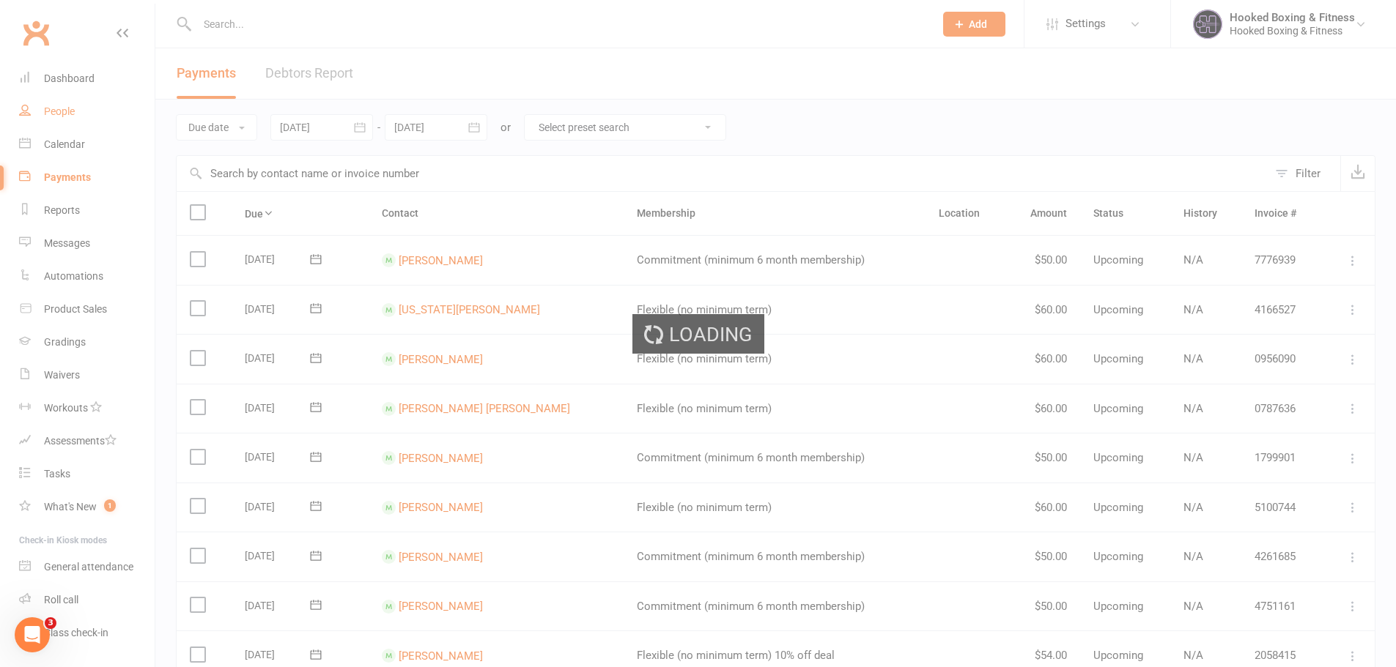
select select "25"
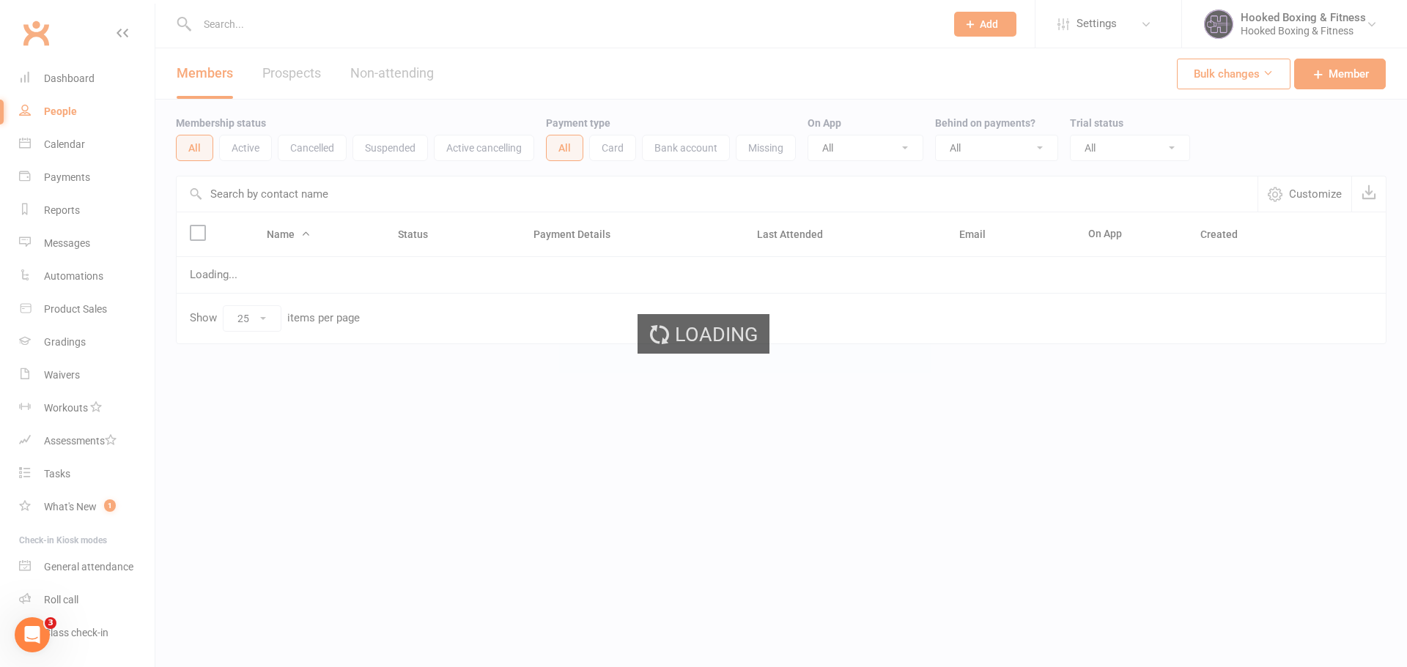
click at [63, 138] on div "Loading" at bounding box center [703, 333] width 1407 height 667
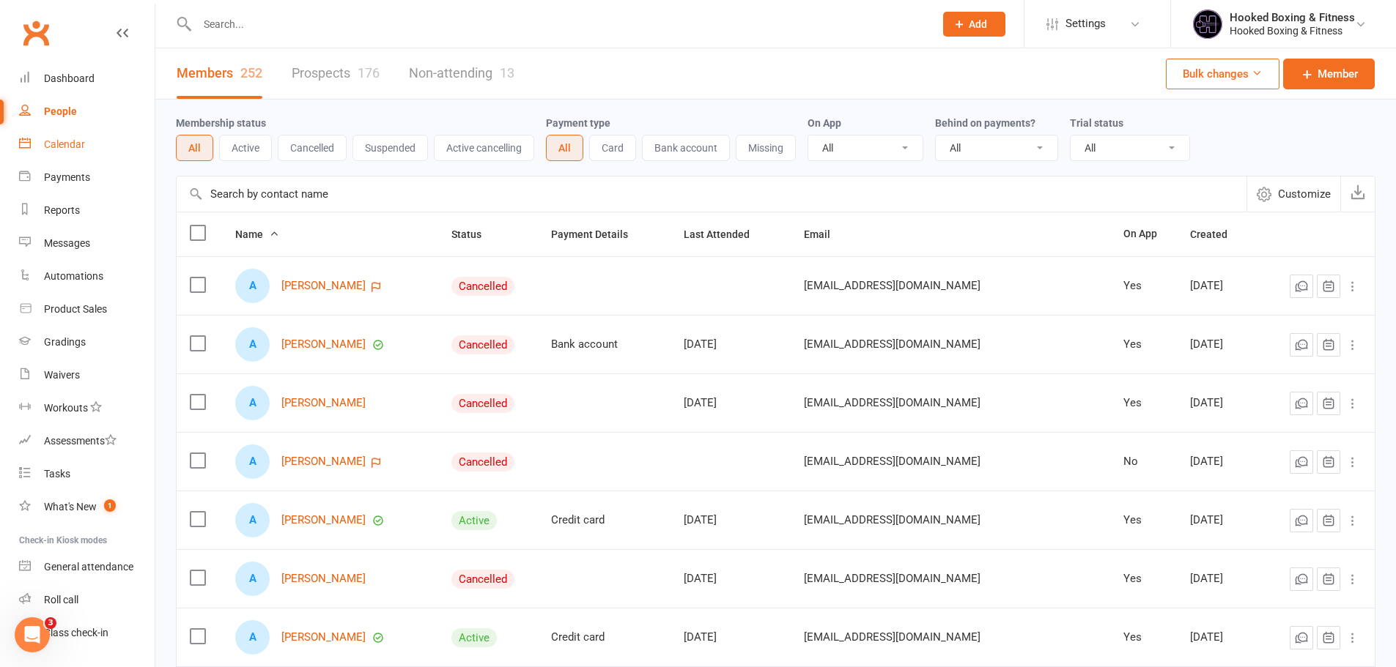
click at [75, 152] on link "Calendar" at bounding box center [87, 144] width 136 height 33
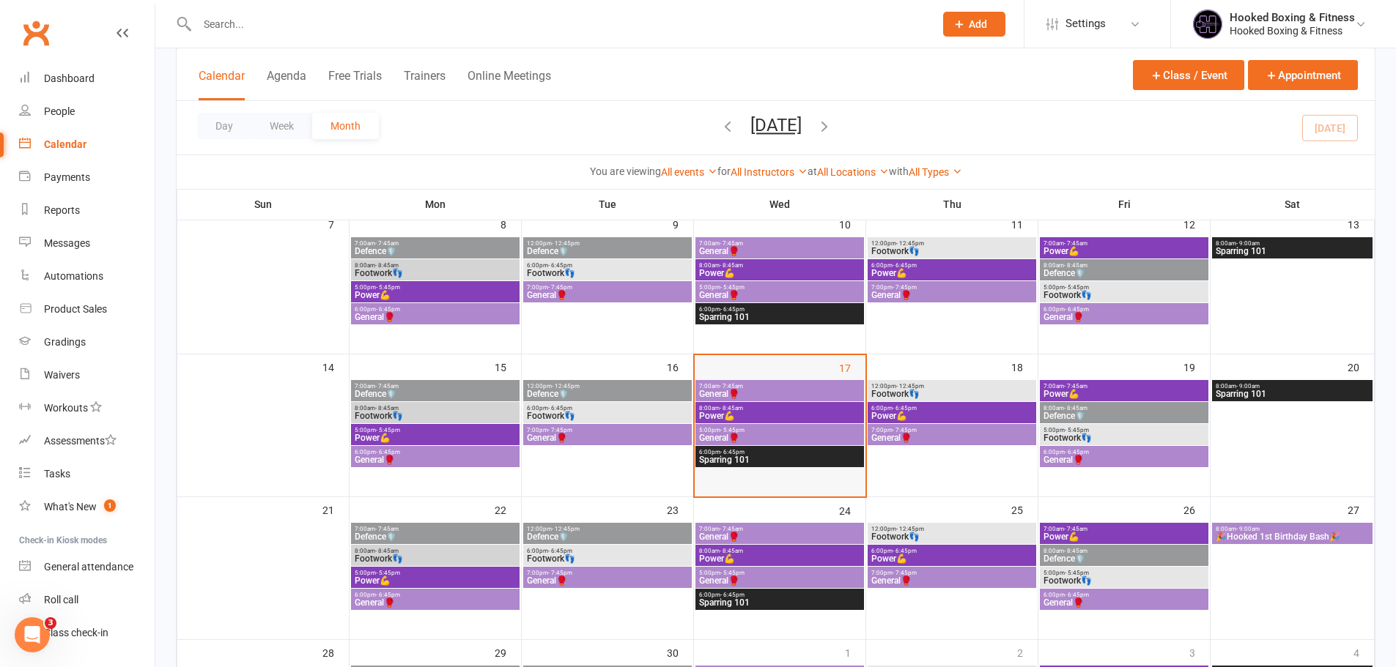
scroll to position [293, 0]
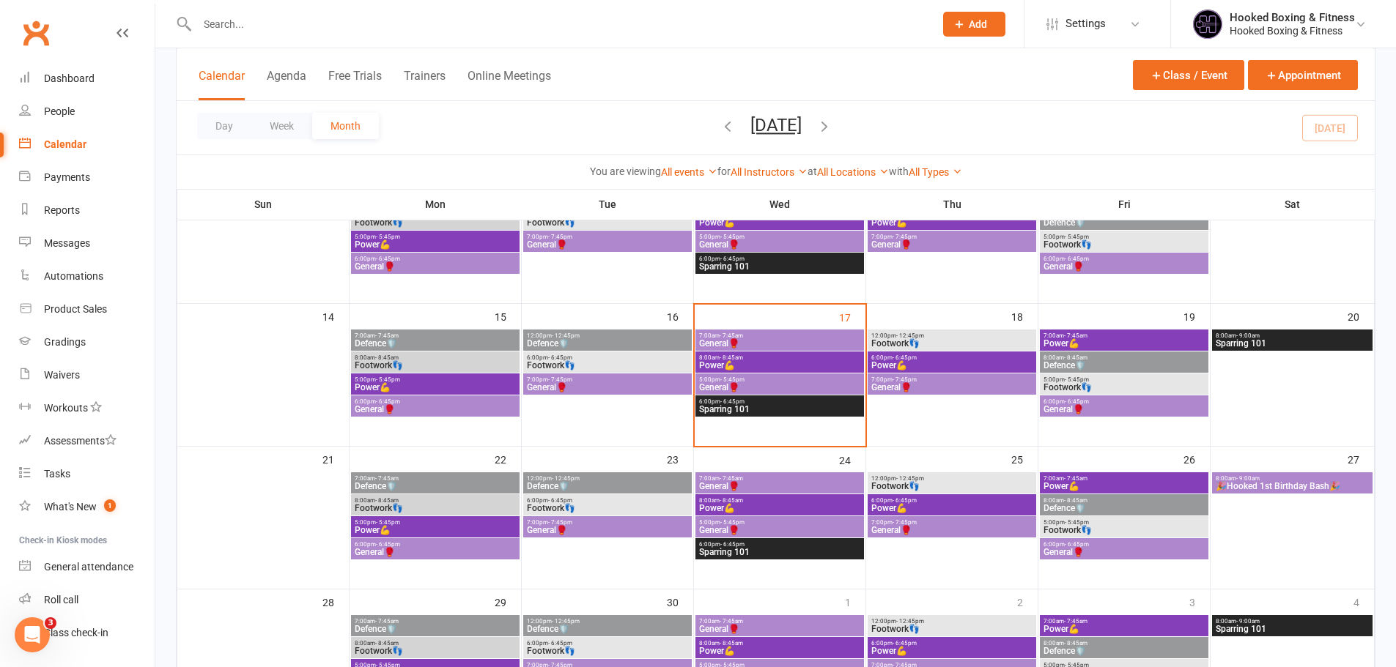
click at [804, 406] on span "Sparring 101" at bounding box center [779, 409] width 163 height 9
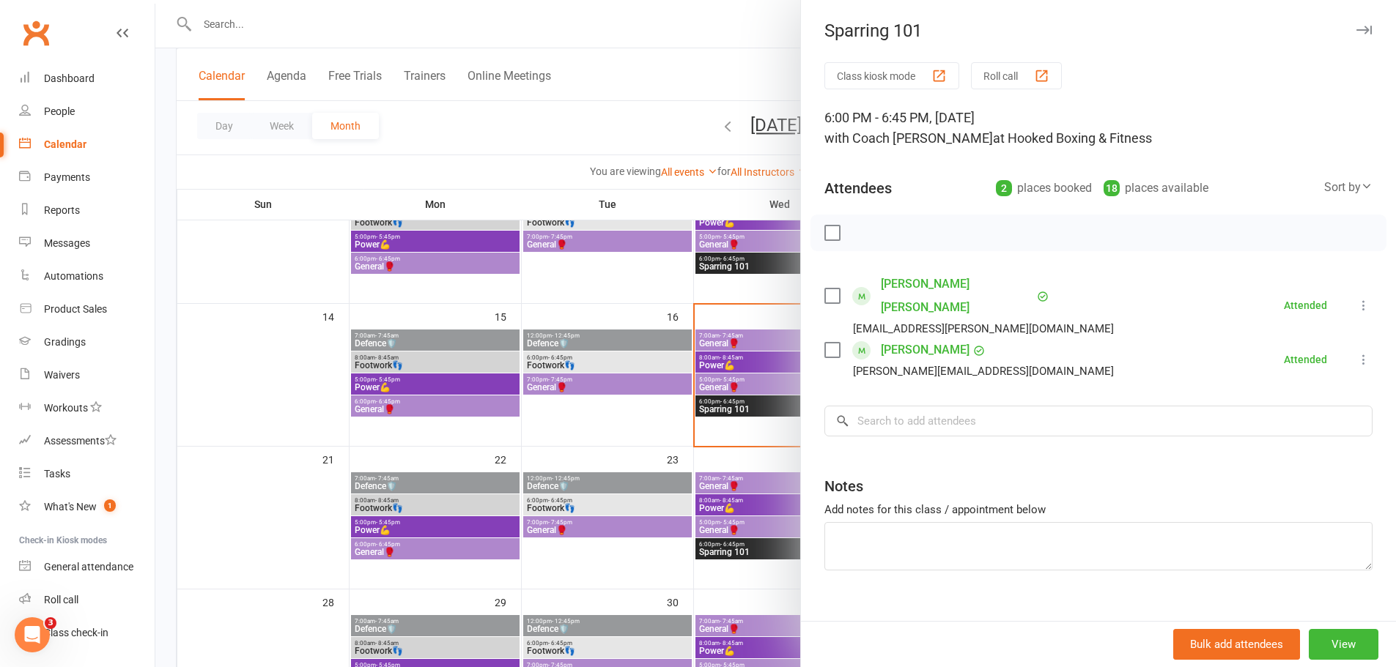
click at [679, 397] on div at bounding box center [775, 333] width 1240 height 667
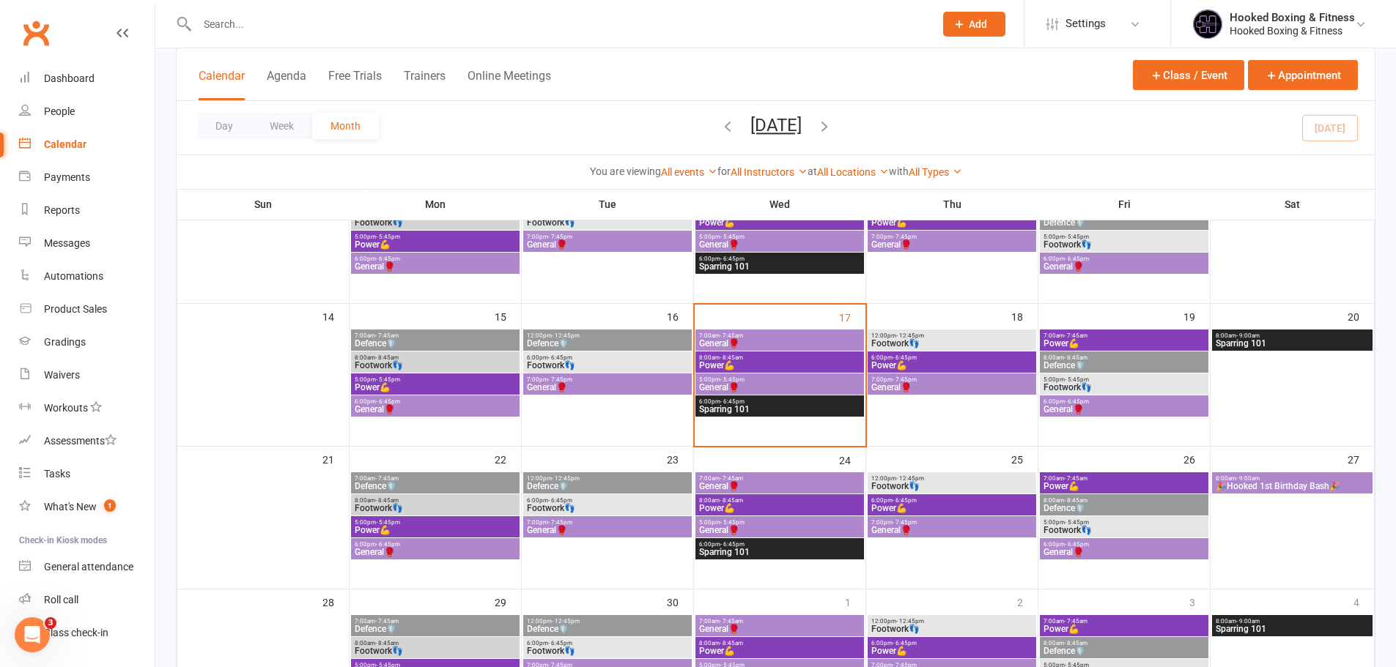
click at [713, 385] on span "General🥊" at bounding box center [779, 387] width 163 height 9
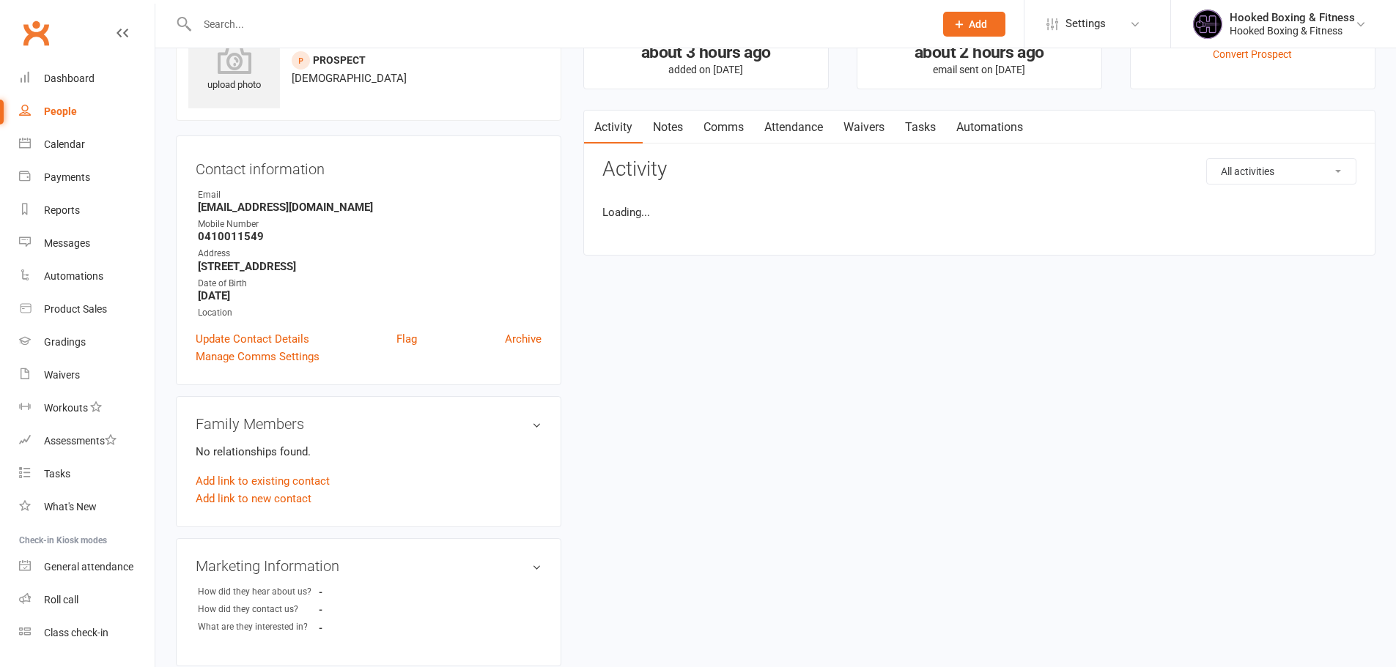
scroll to position [73, 0]
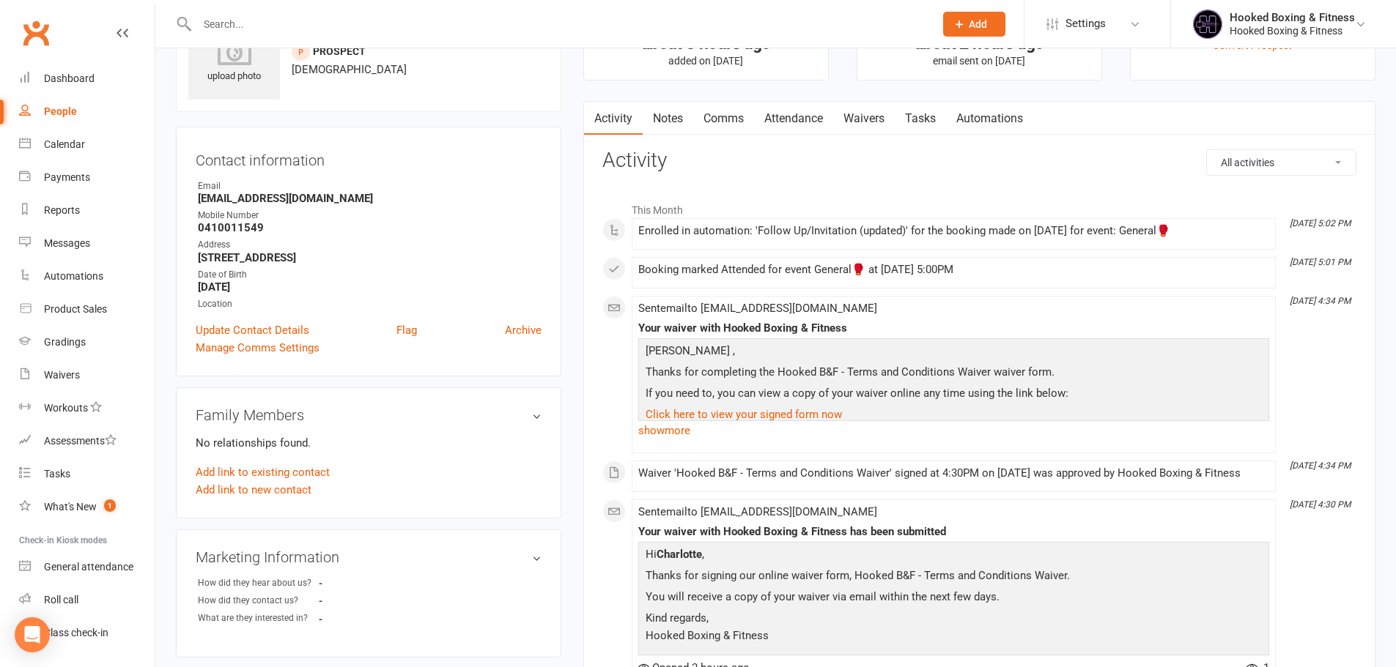
click at [849, 135] on link "Waivers" at bounding box center [864, 119] width 62 height 34
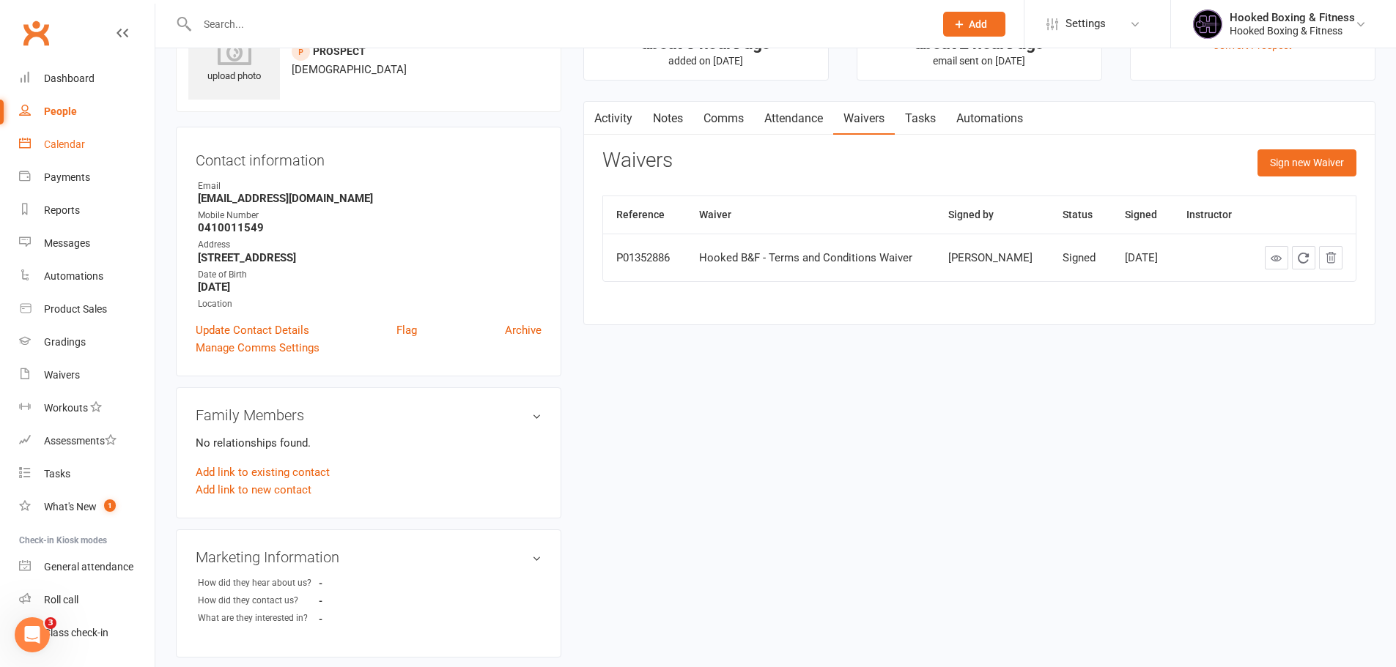
click at [96, 139] on link "Calendar" at bounding box center [87, 144] width 136 height 33
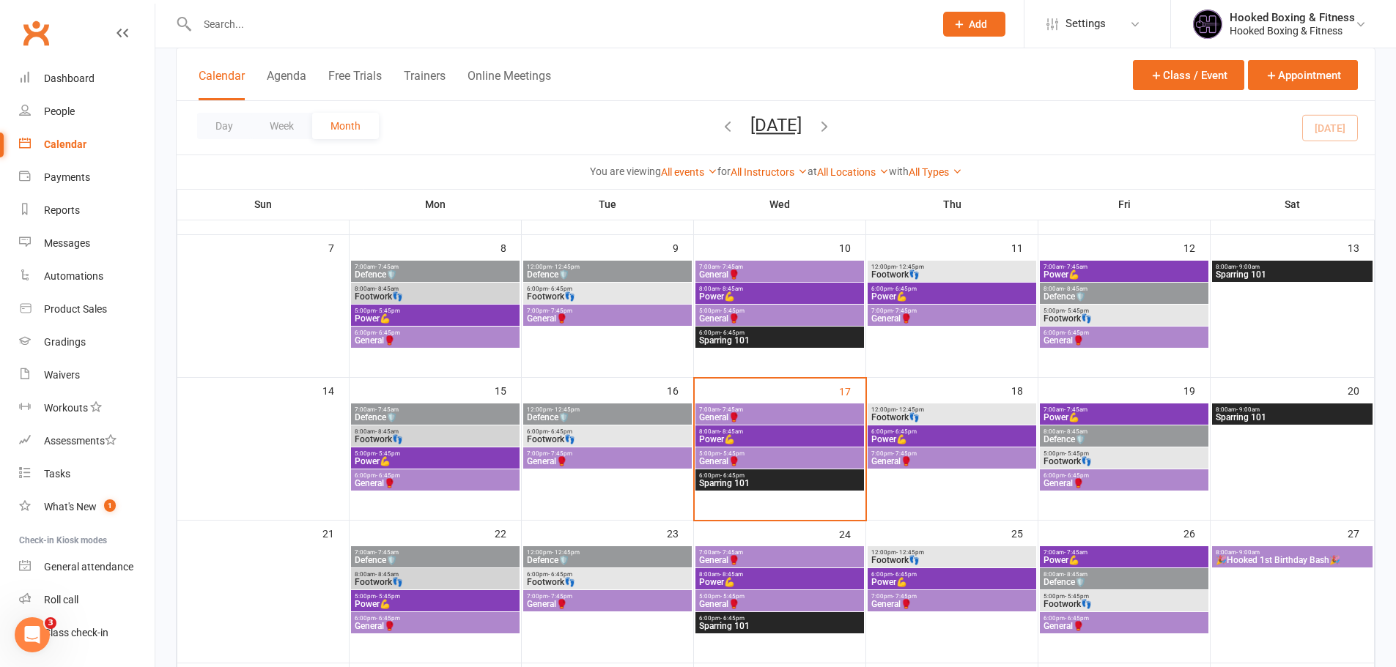
scroll to position [220, 0]
click at [821, 488] on div "6:00pm - 6:45pm Sparring 101" at bounding box center [779, 479] width 168 height 21
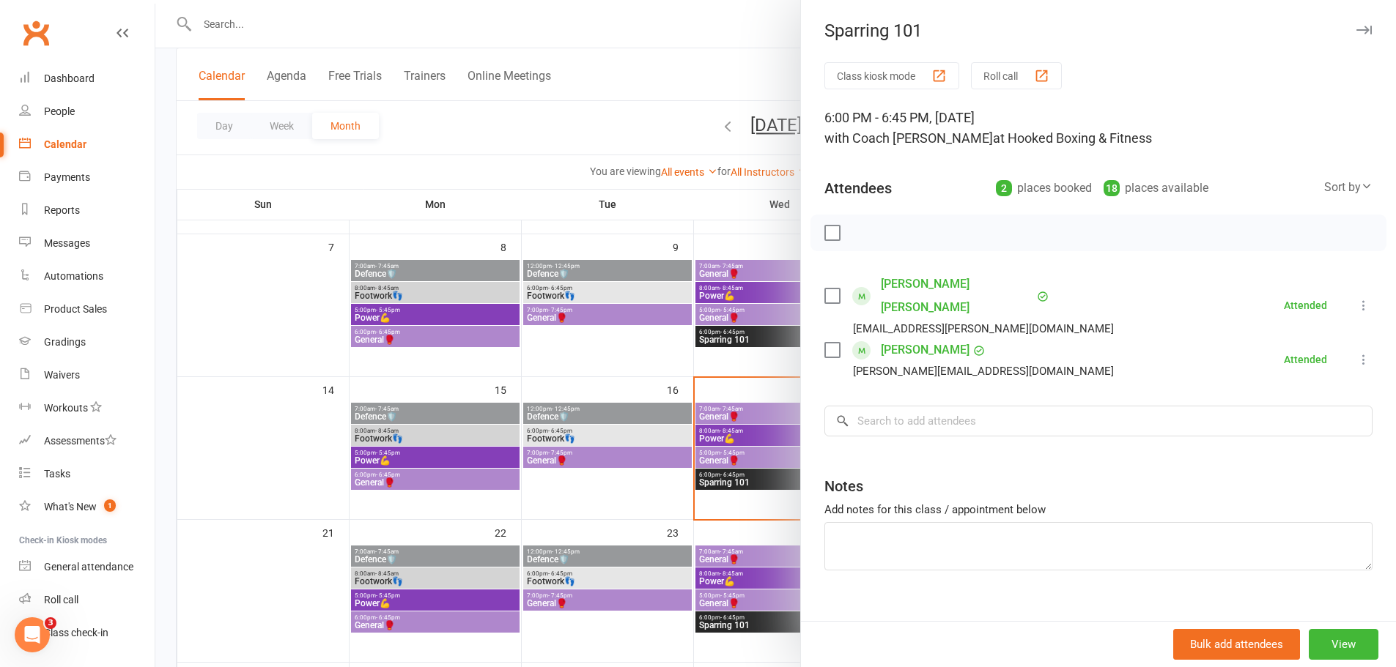
click at [757, 447] on div at bounding box center [775, 333] width 1240 height 667
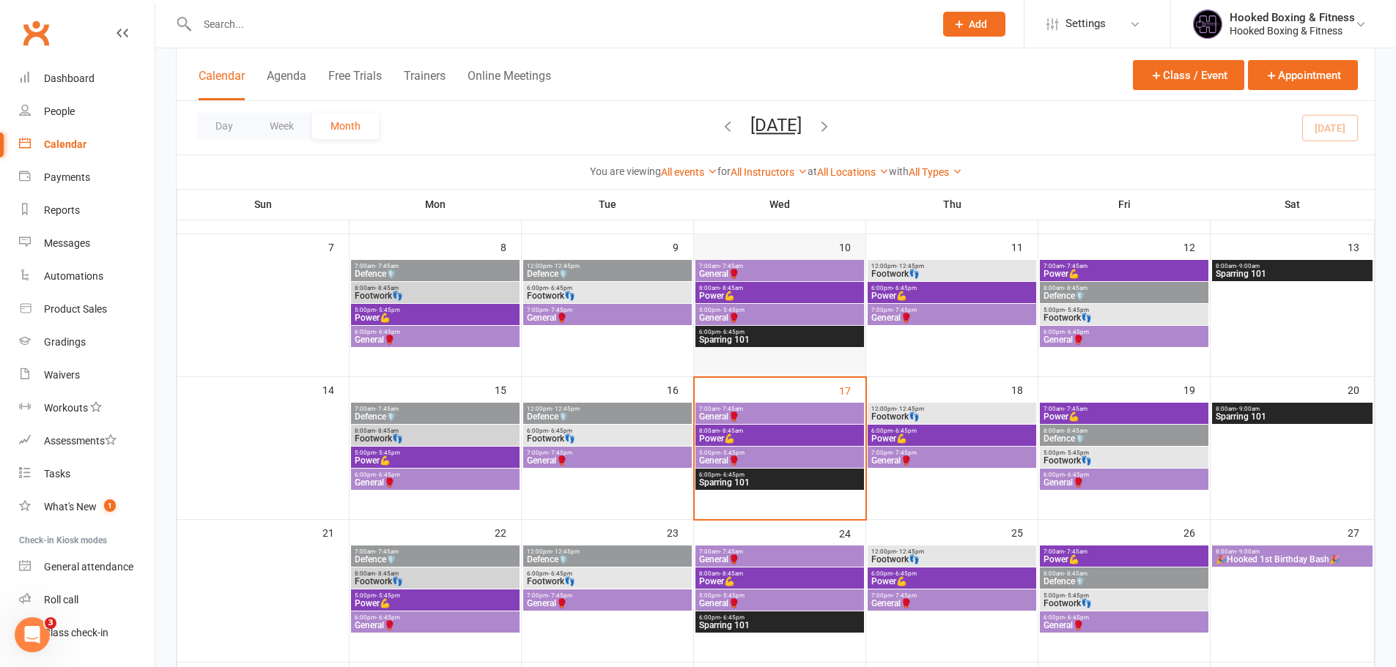
scroll to position [366, 0]
